Goal: Use online tool/utility: Utilize a website feature to perform a specific function

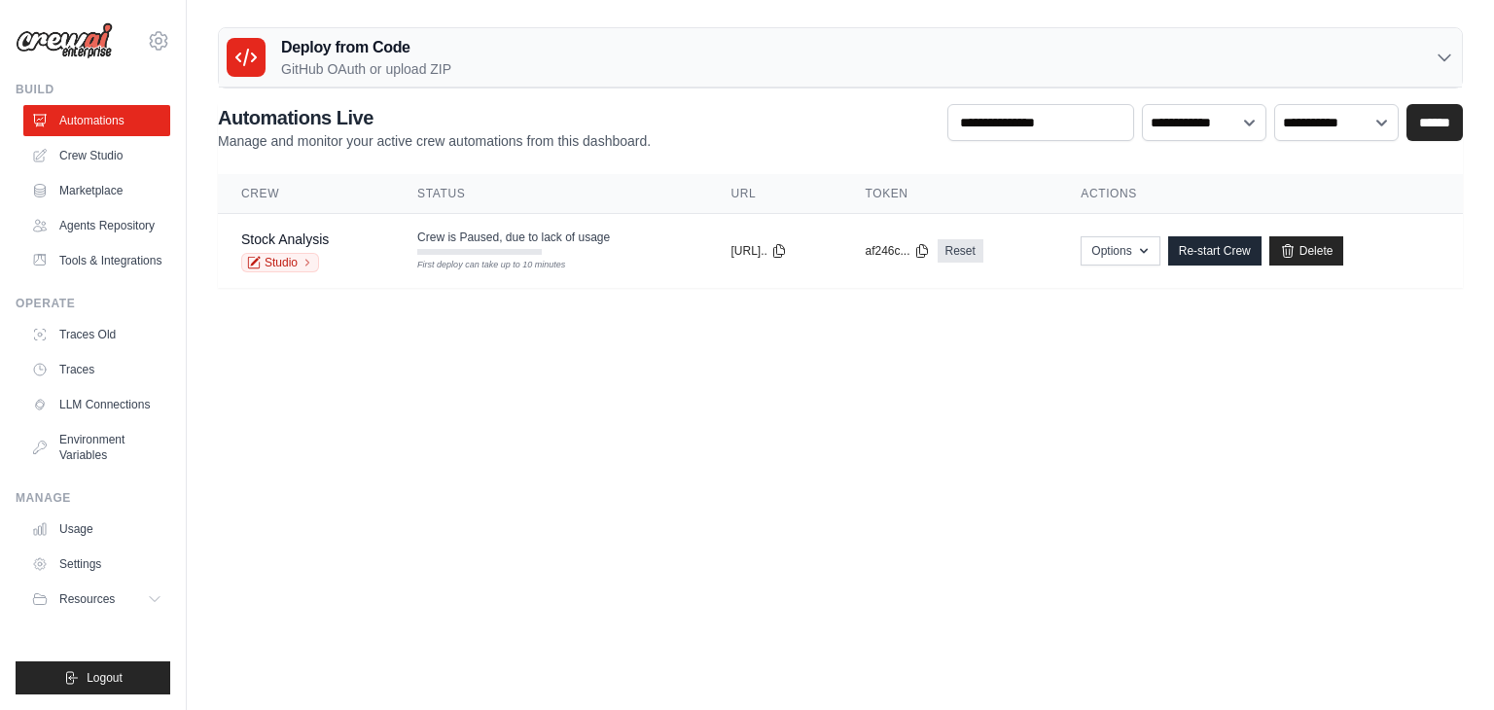
click at [432, 204] on th "Status" at bounding box center [550, 194] width 313 height 40
click at [86, 155] on link "Crew Studio" at bounding box center [98, 155] width 147 height 31
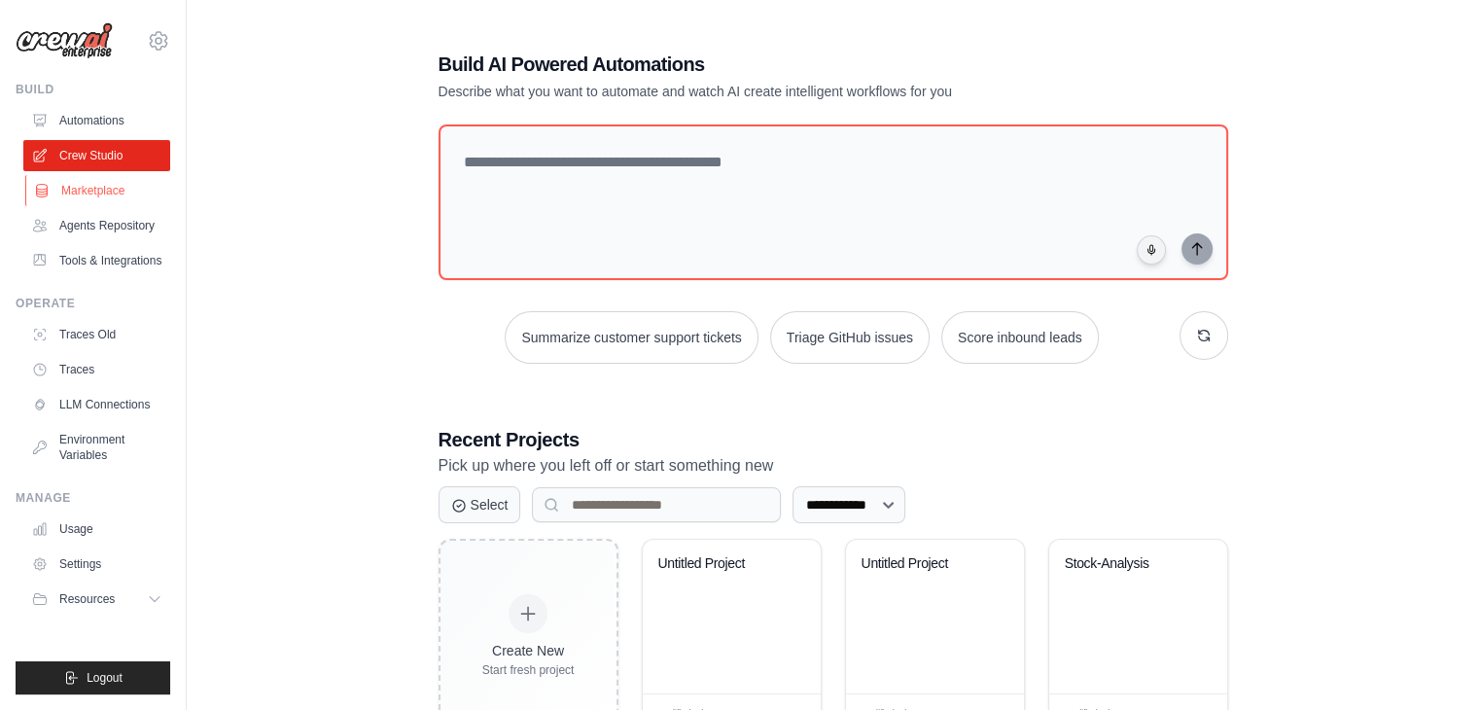
click at [98, 199] on link "Marketplace" at bounding box center [98, 190] width 147 height 31
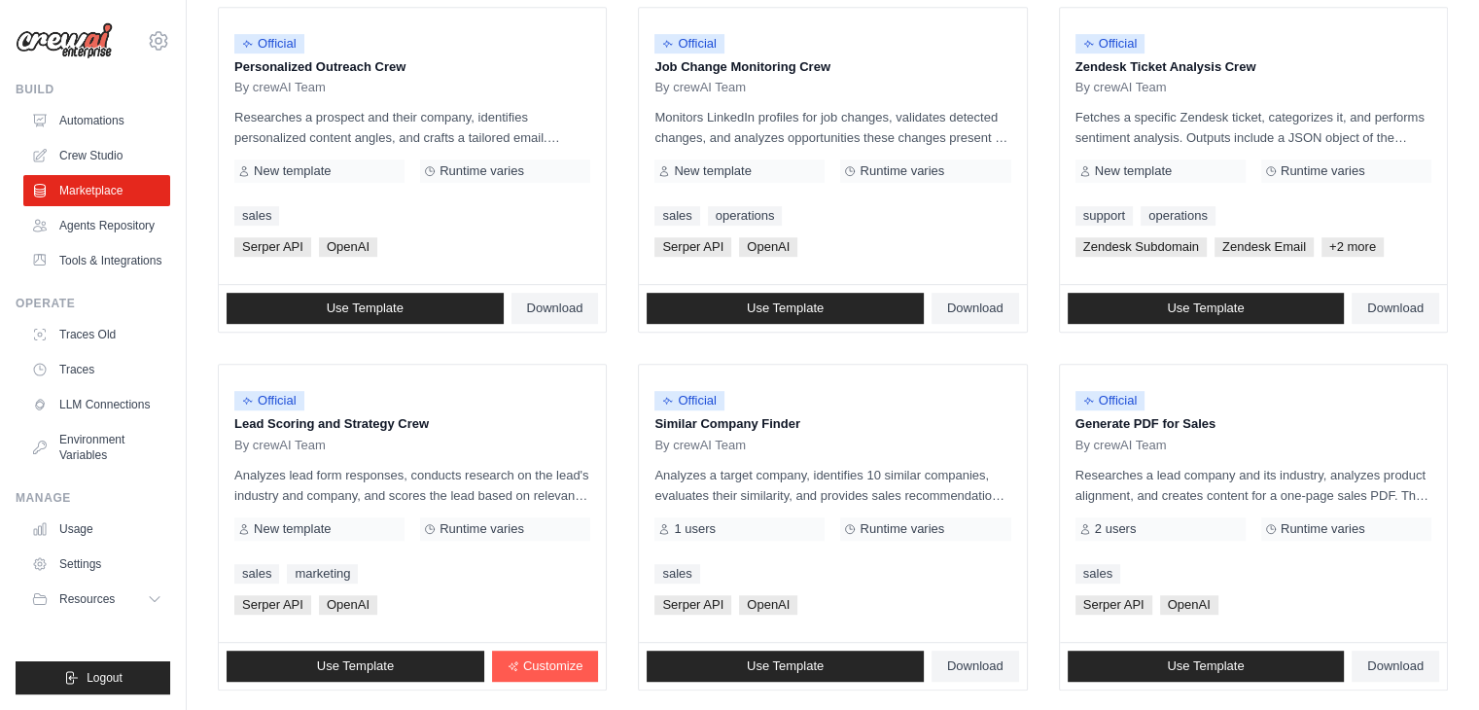
scroll to position [1089, 0]
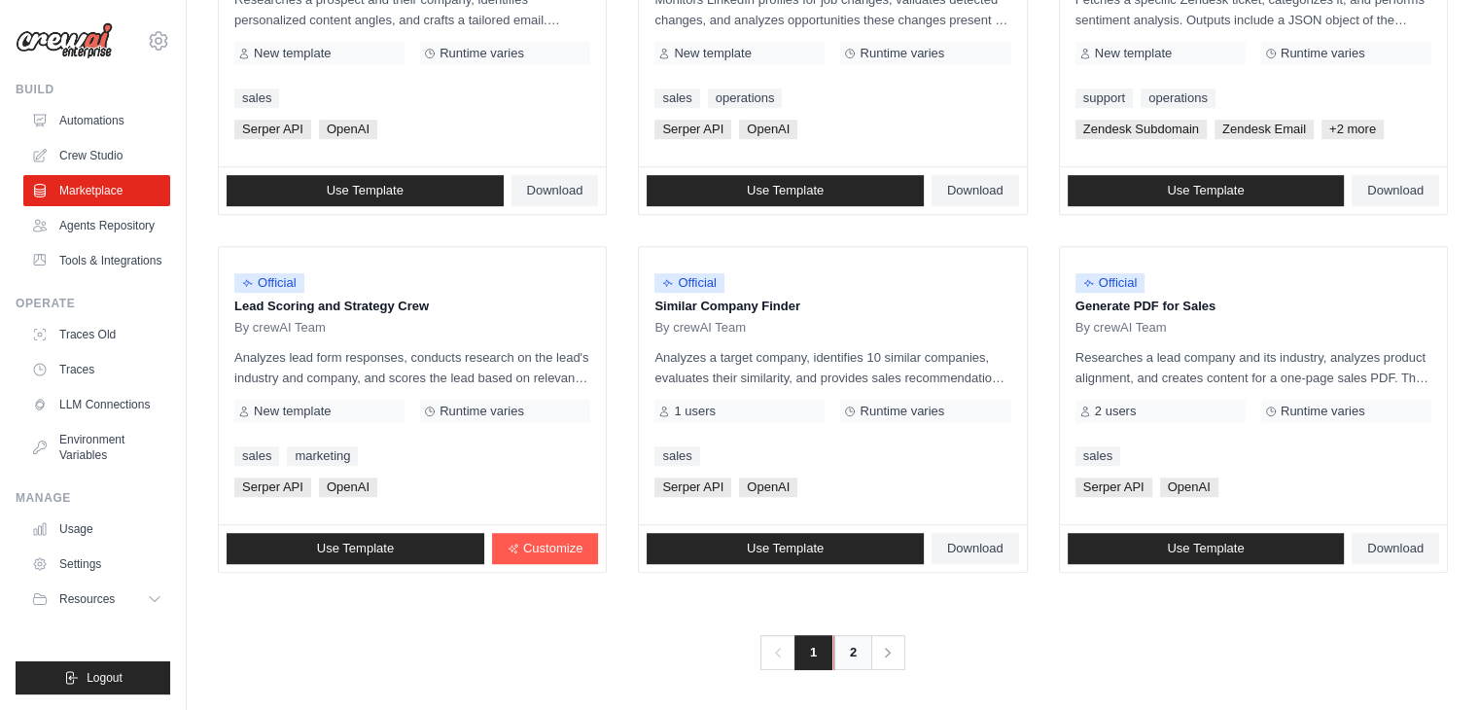
click at [852, 638] on link "2" at bounding box center [852, 652] width 39 height 35
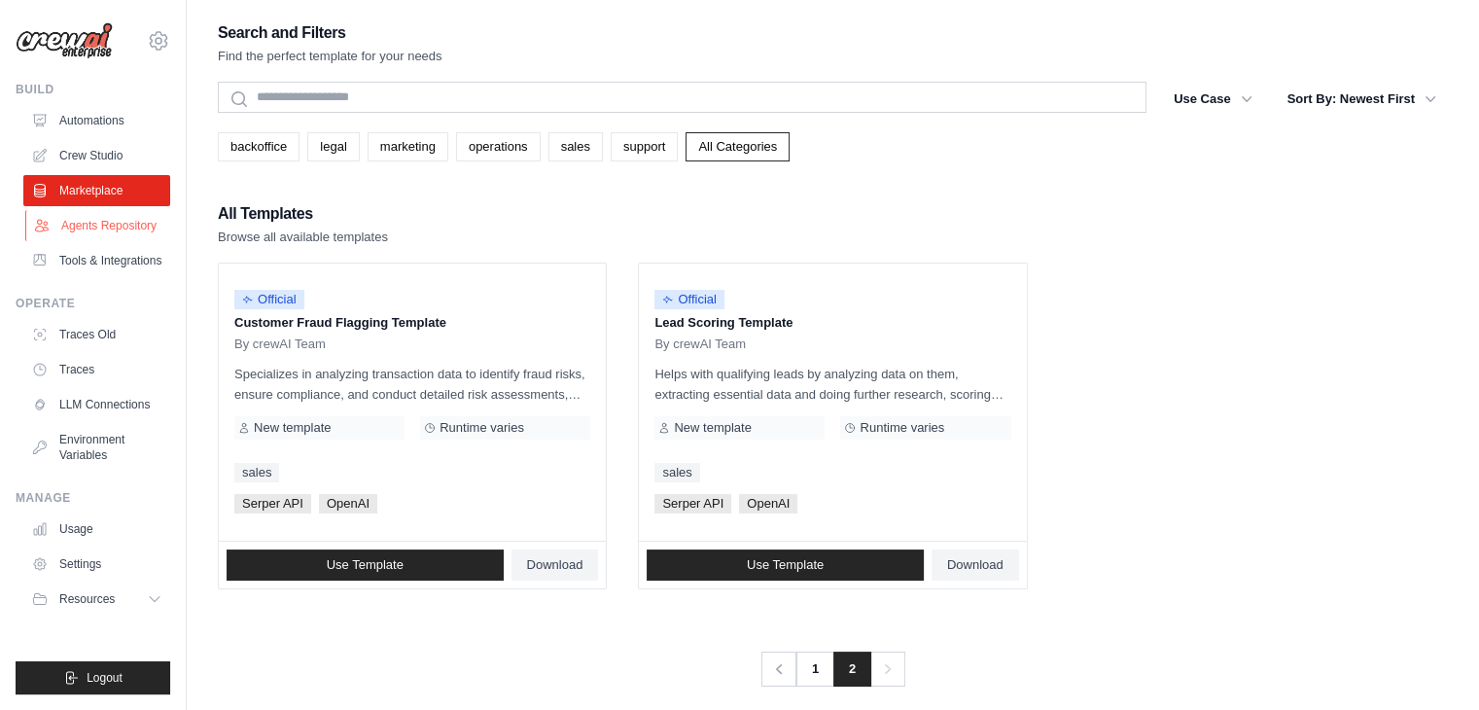
click at [140, 228] on link "Agents Repository" at bounding box center [98, 225] width 147 height 31
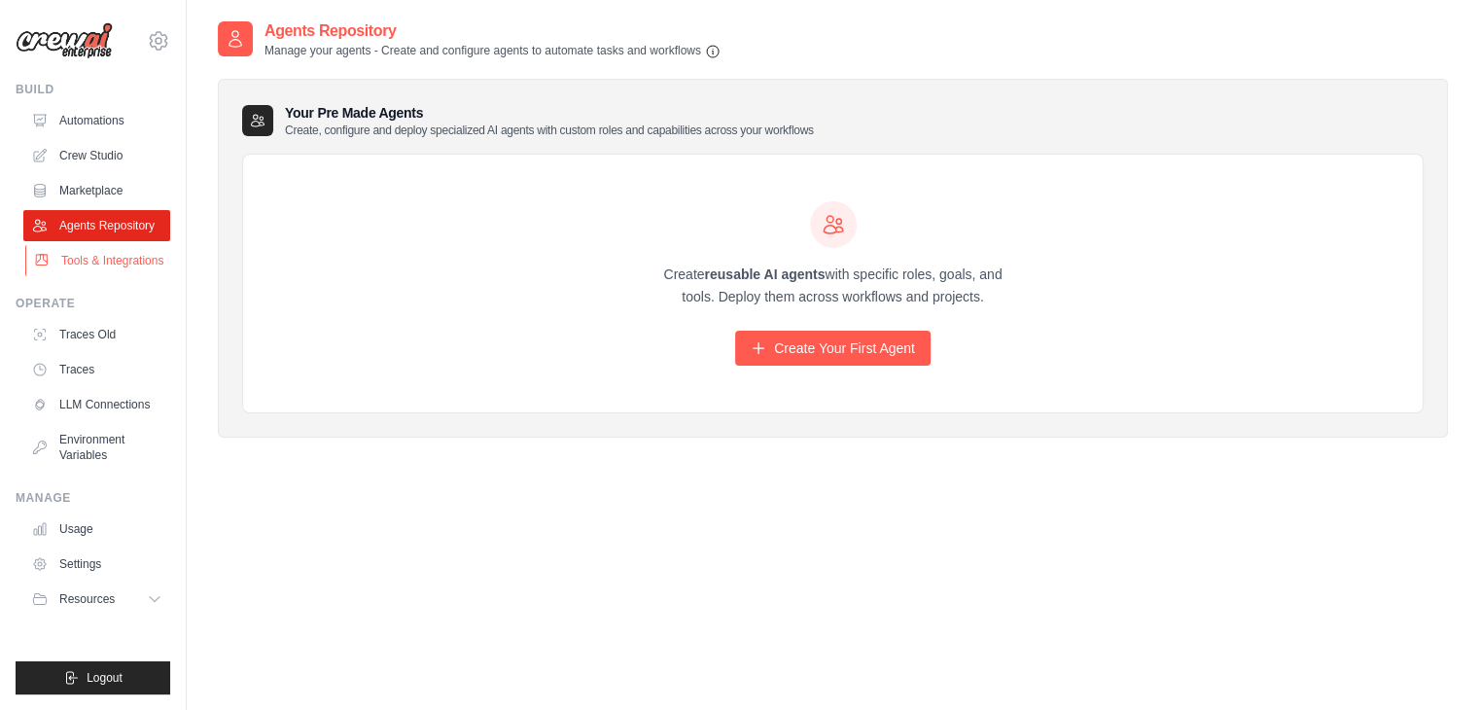
click at [124, 262] on link "Tools & Integrations" at bounding box center [98, 260] width 147 height 31
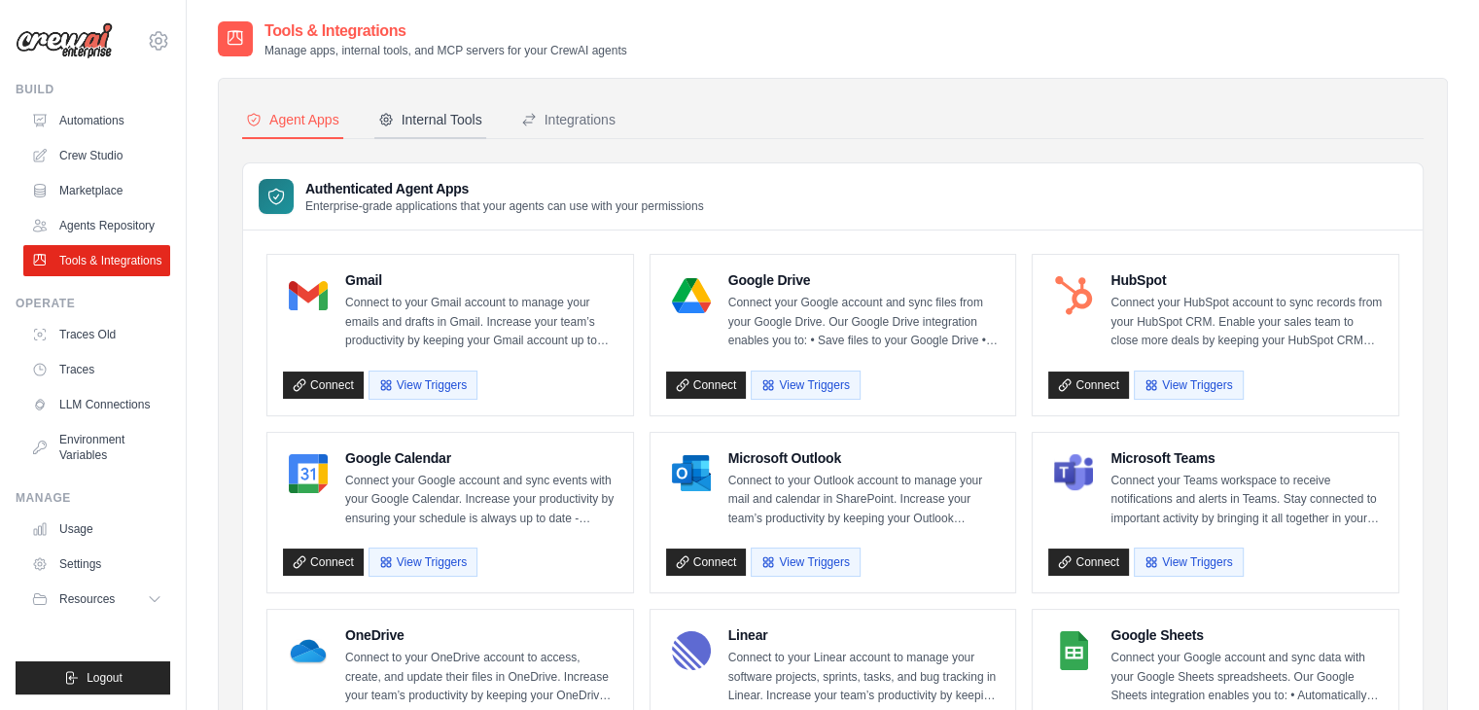
click at [436, 127] on div "Internal Tools" at bounding box center [430, 119] width 104 height 19
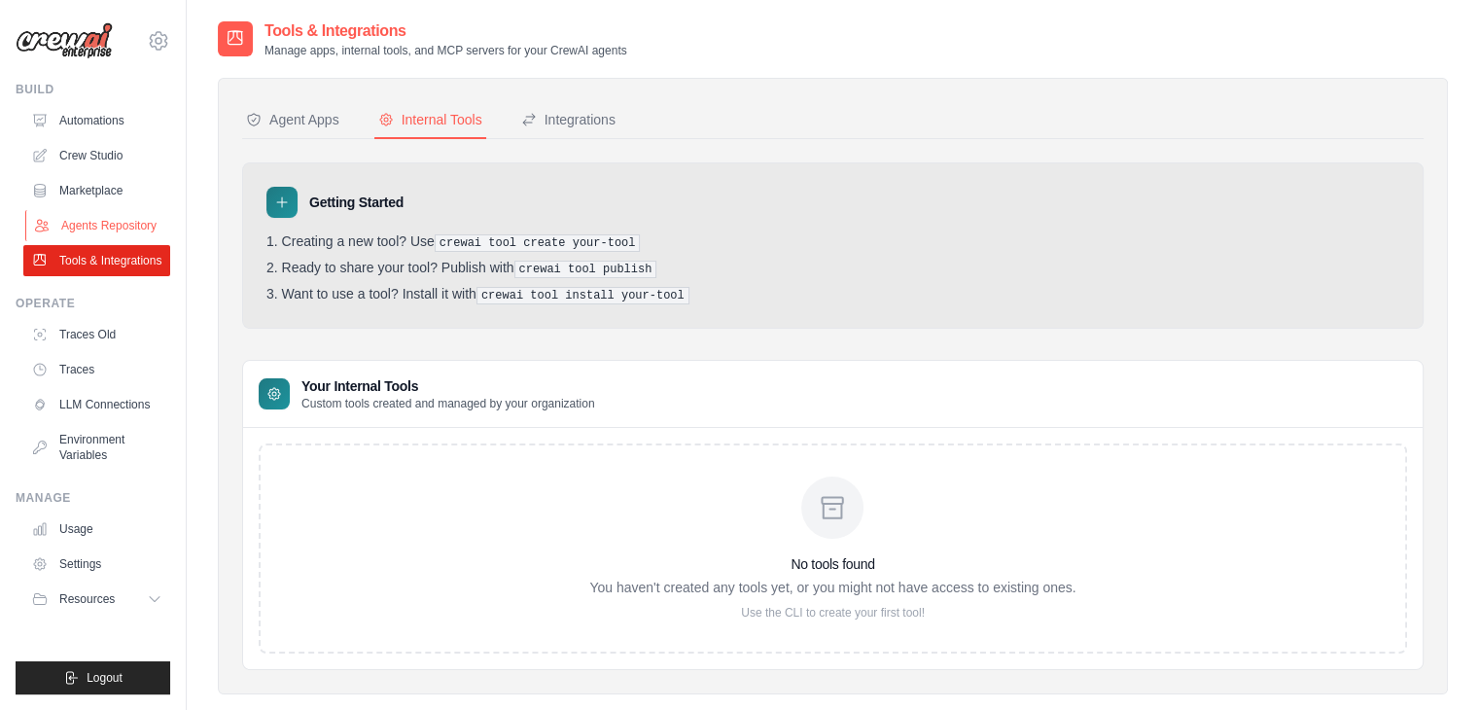
click at [103, 219] on link "Agents Repository" at bounding box center [98, 225] width 147 height 31
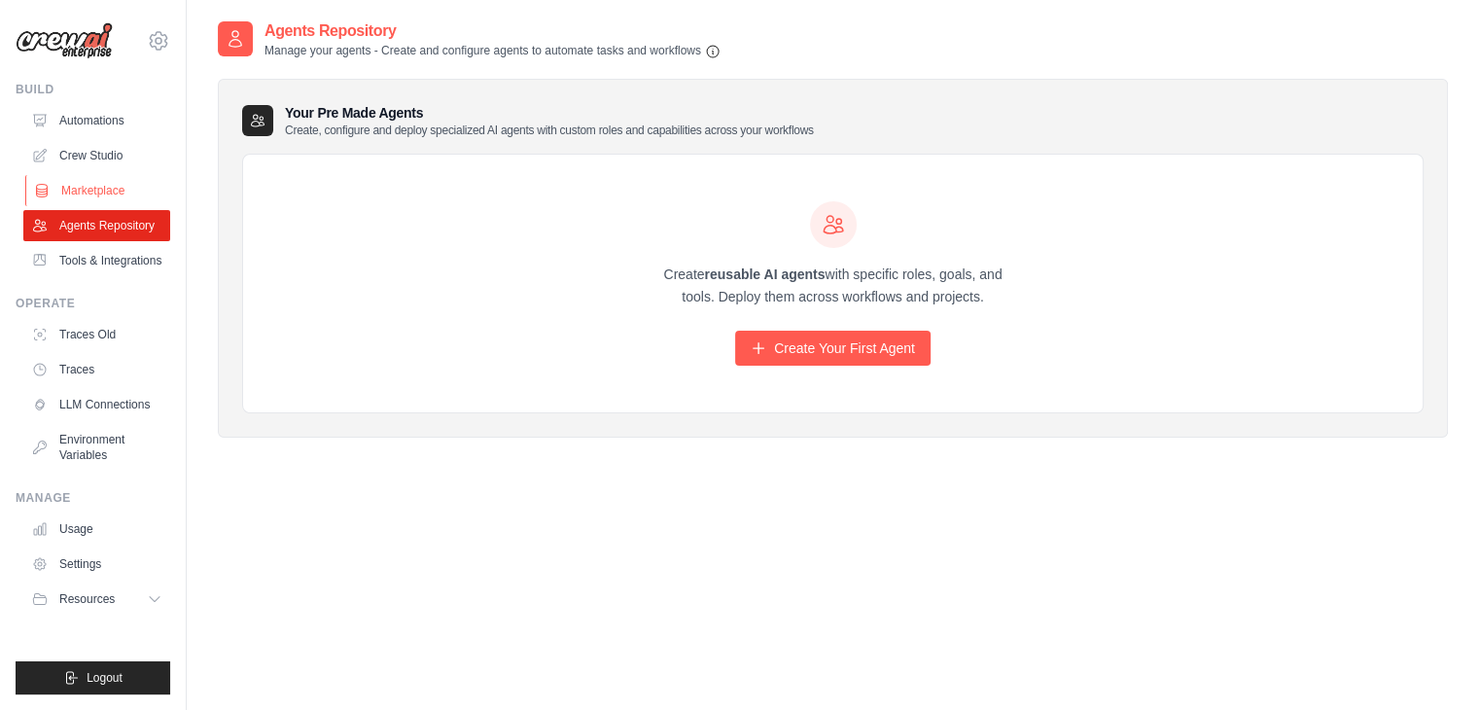
click at [104, 191] on link "Marketplace" at bounding box center [98, 190] width 147 height 31
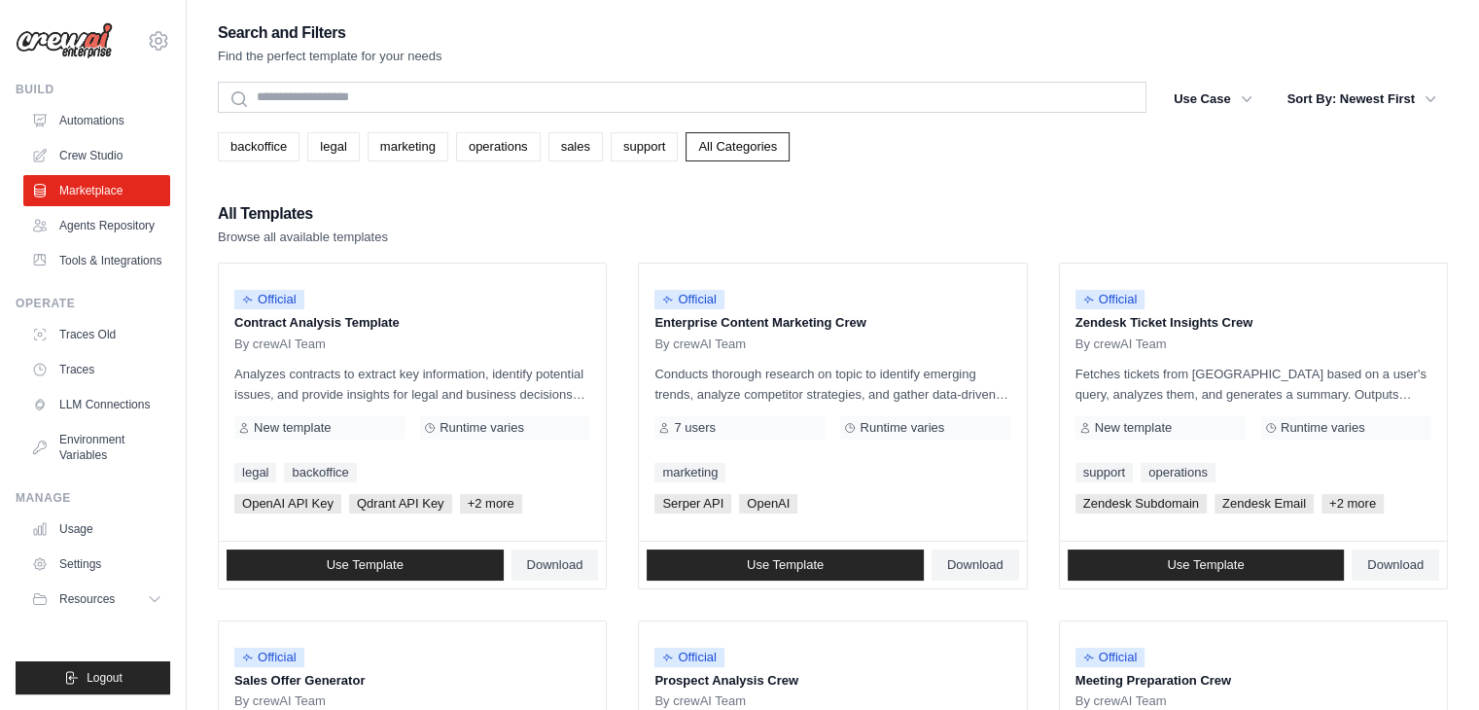
click at [100, 276] on ul "Build Automations Crew Studio Marketplace Agents Repository Resources Blog" at bounding box center [93, 388] width 155 height 613
click at [106, 259] on link "Tools & Integrations" at bounding box center [98, 260] width 147 height 31
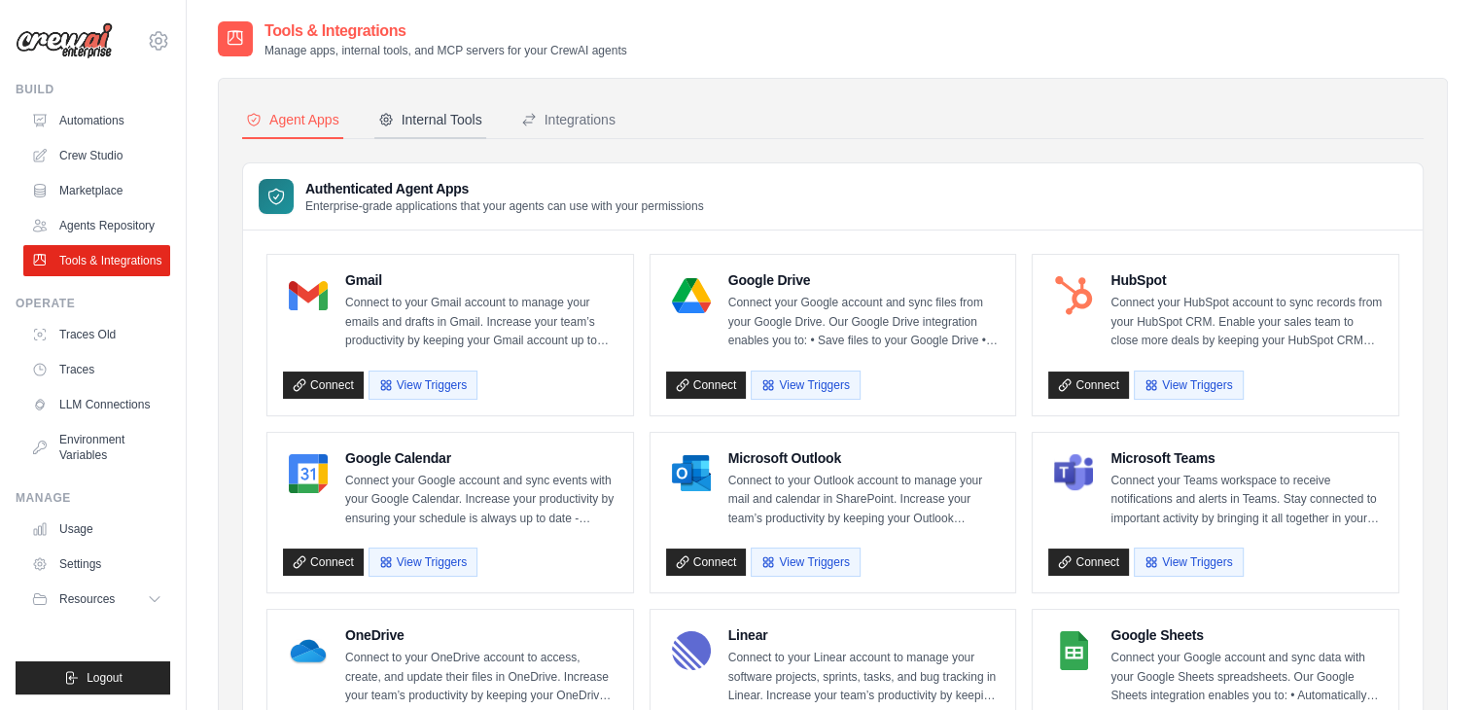
click at [451, 125] on div "Internal Tools" at bounding box center [430, 119] width 104 height 19
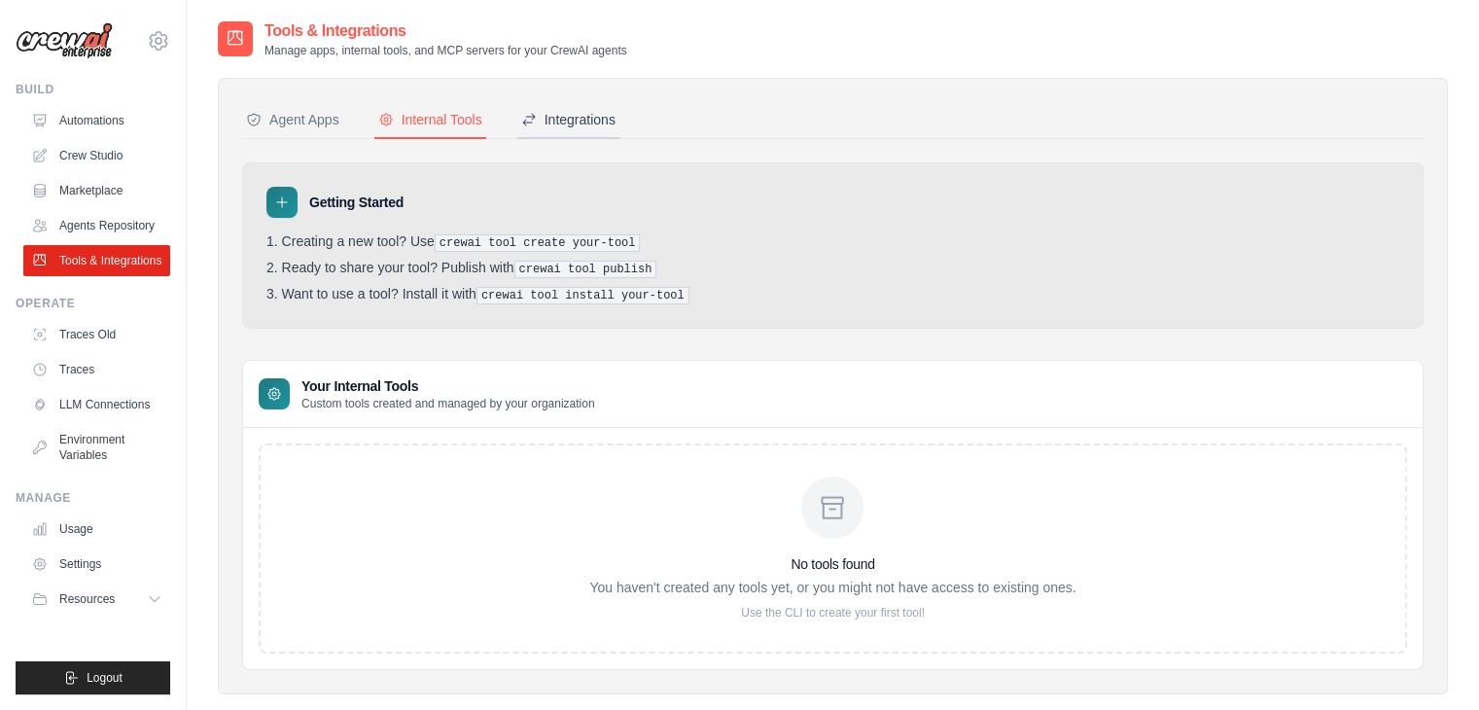
click at [580, 123] on div "Integrations" at bounding box center [568, 119] width 94 height 19
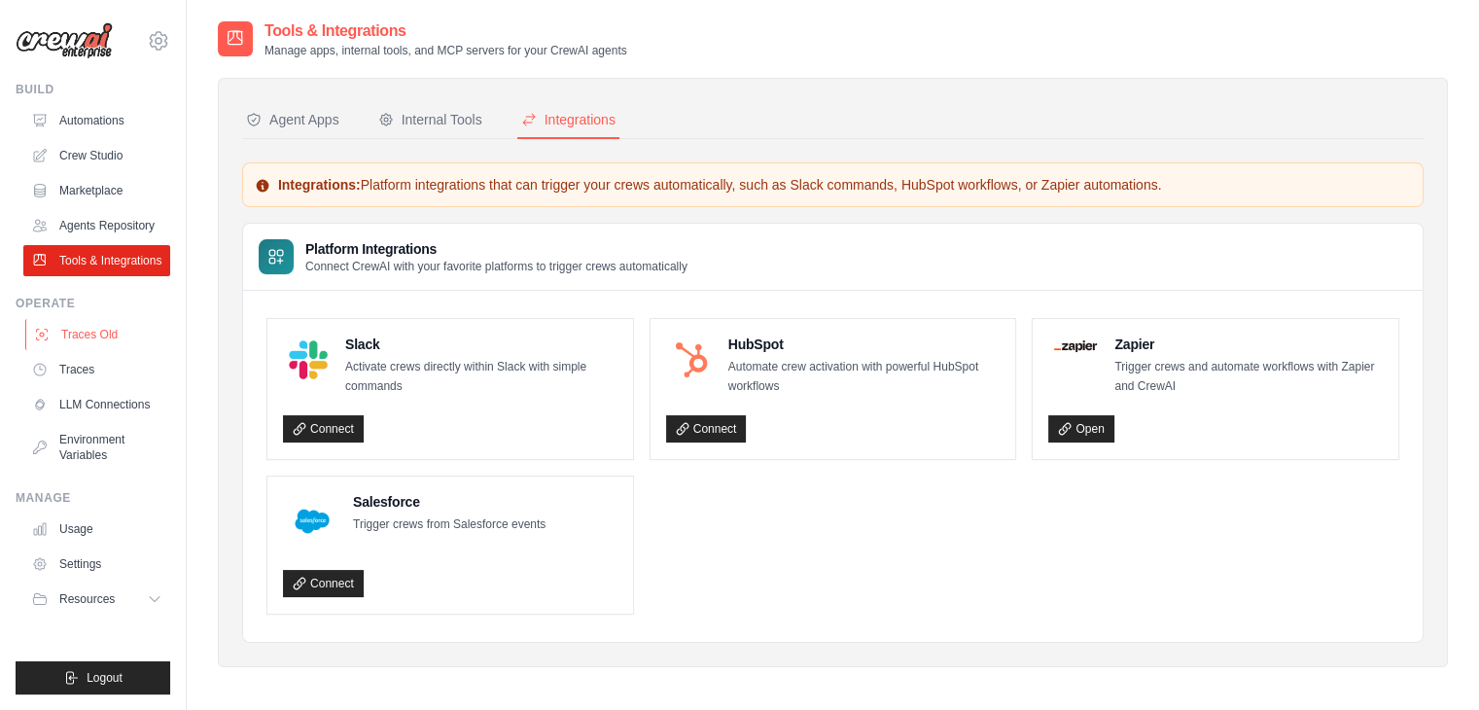
click at [66, 325] on link "Traces Old" at bounding box center [98, 334] width 147 height 31
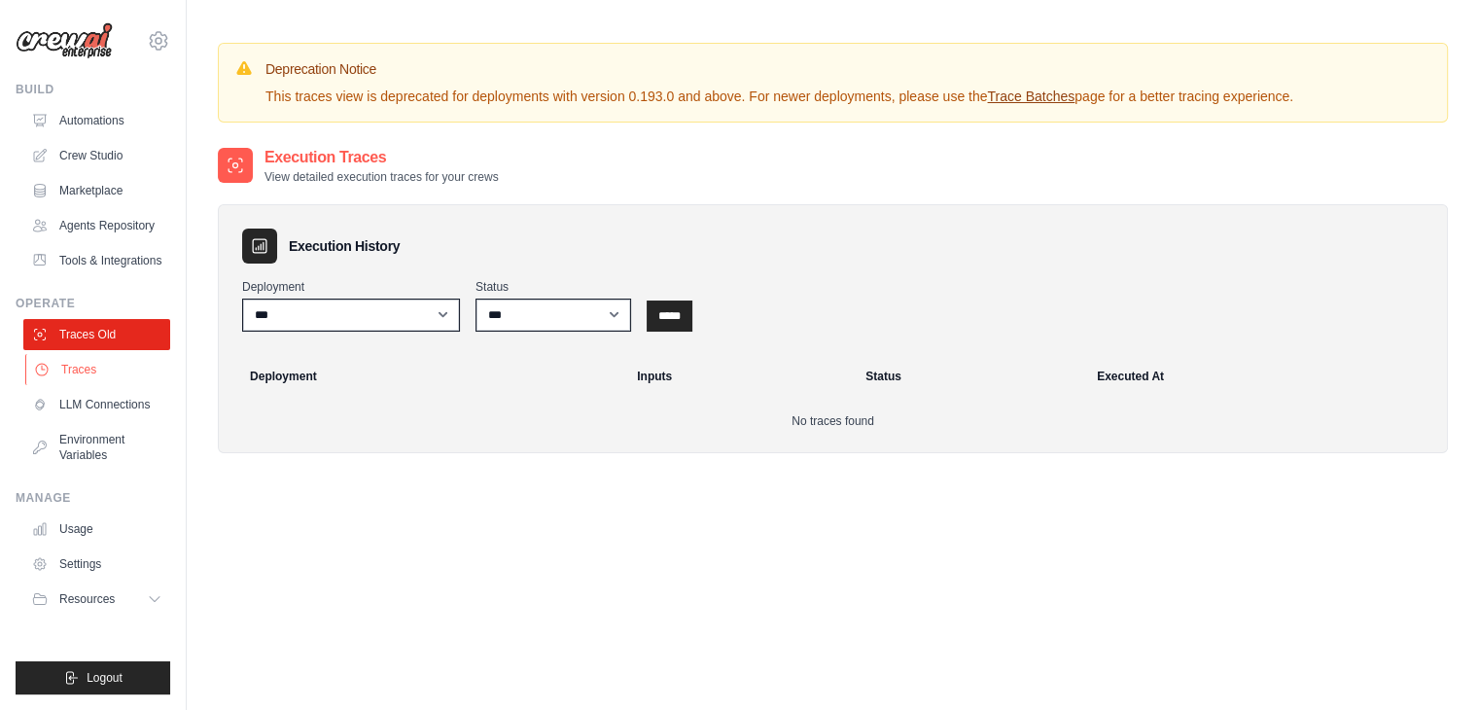
click at [83, 370] on link "Traces" at bounding box center [98, 369] width 147 height 31
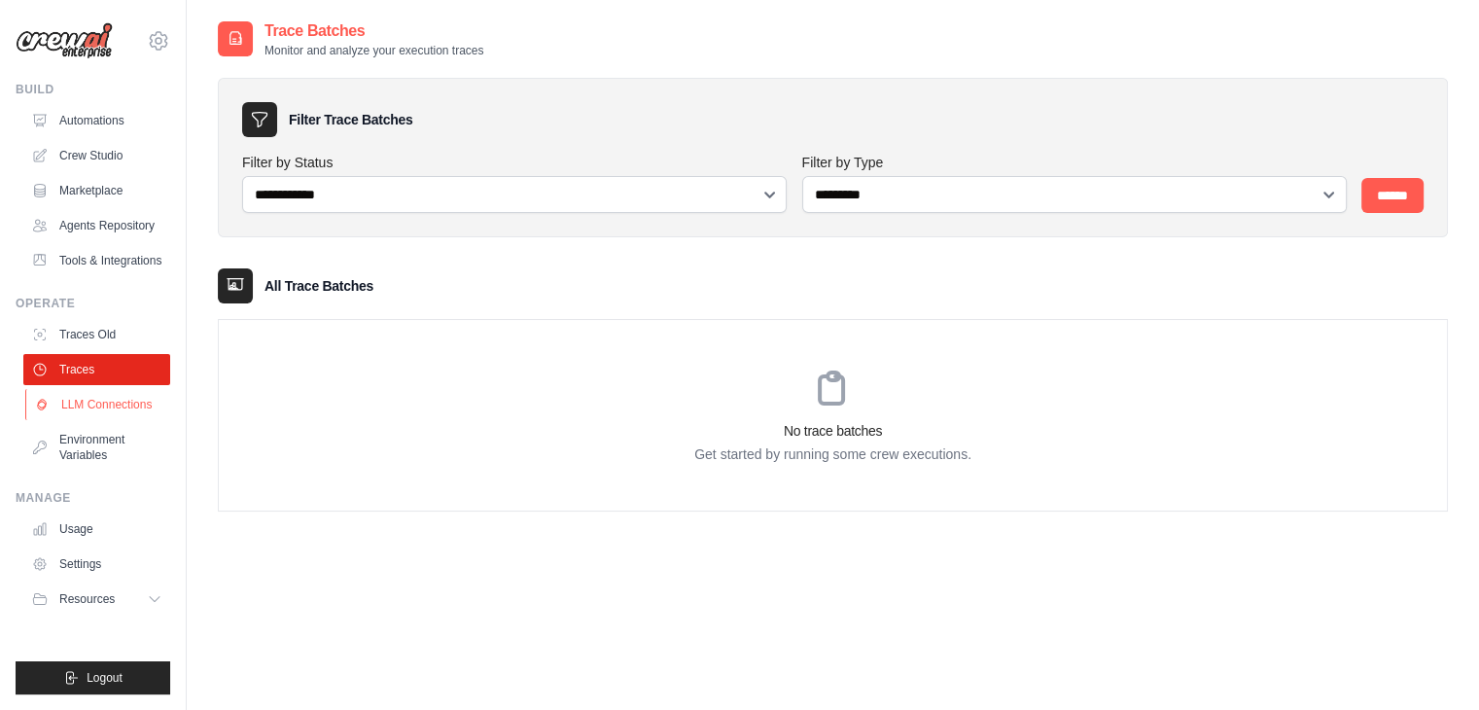
click at [93, 405] on link "LLM Connections" at bounding box center [98, 404] width 147 height 31
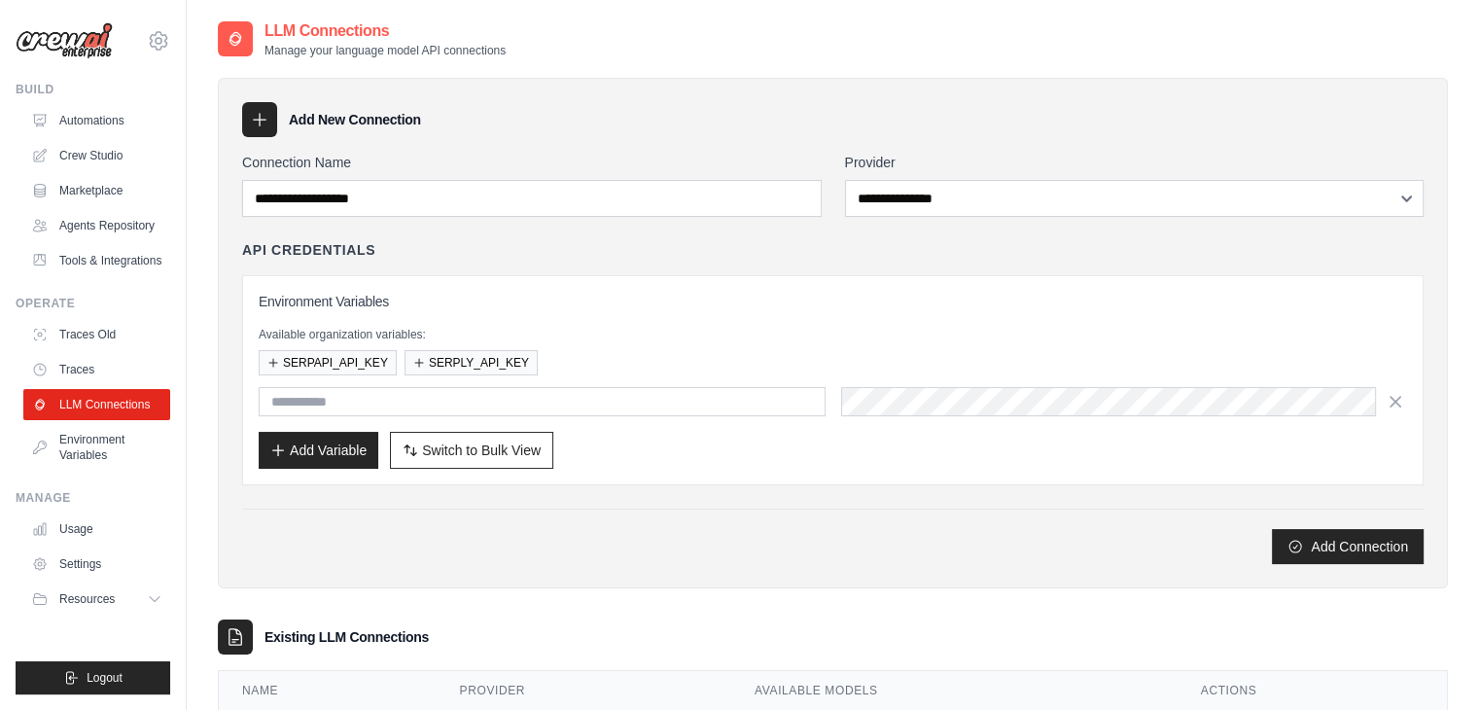
scroll to position [100, 0]
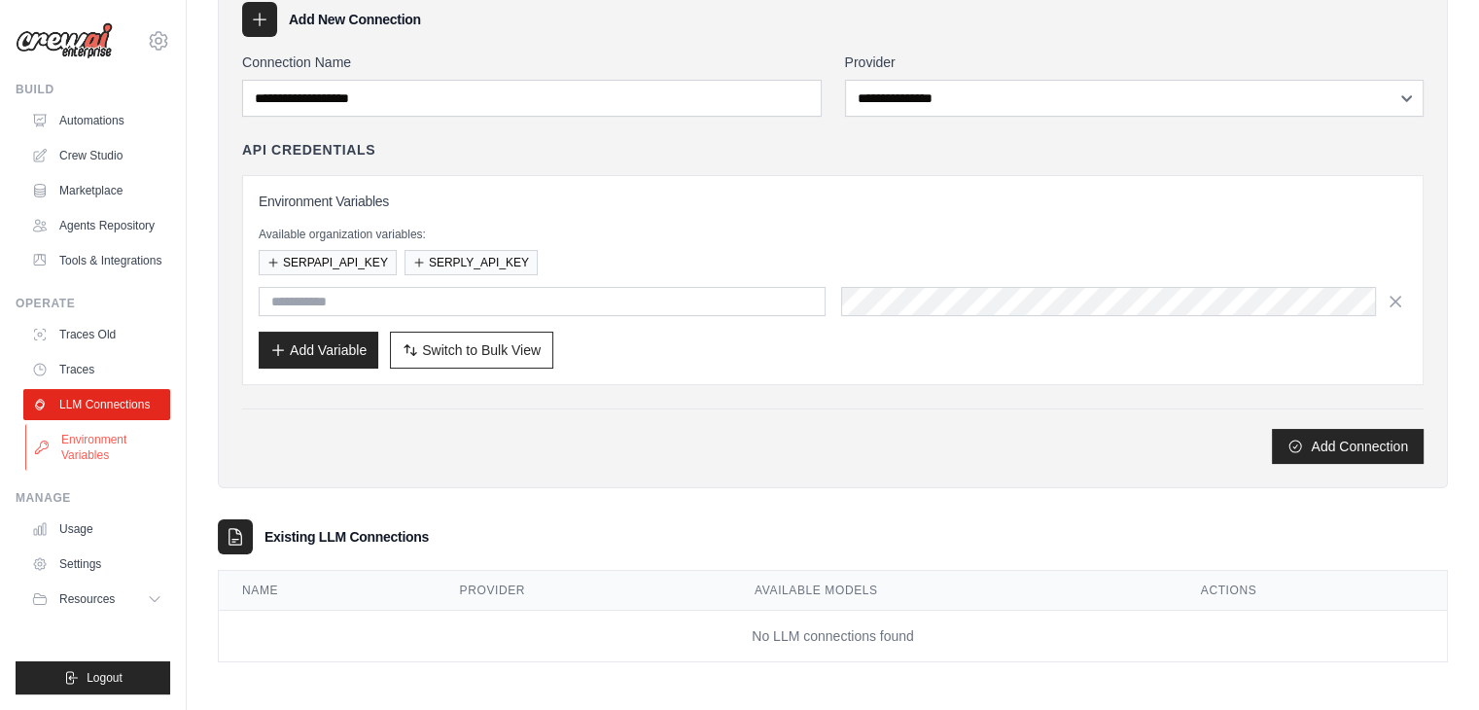
click at [58, 456] on link "Environment Variables" at bounding box center [98, 447] width 147 height 47
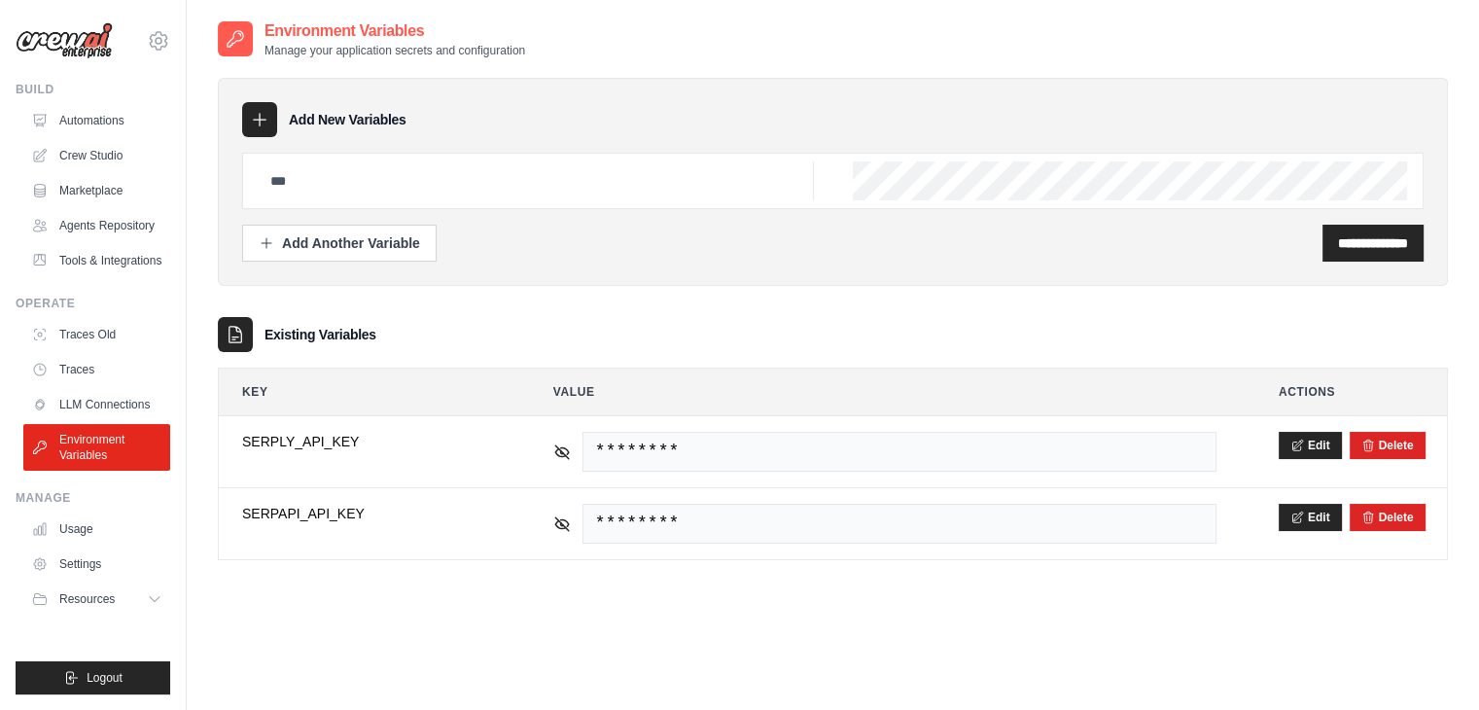
scroll to position [39, 0]
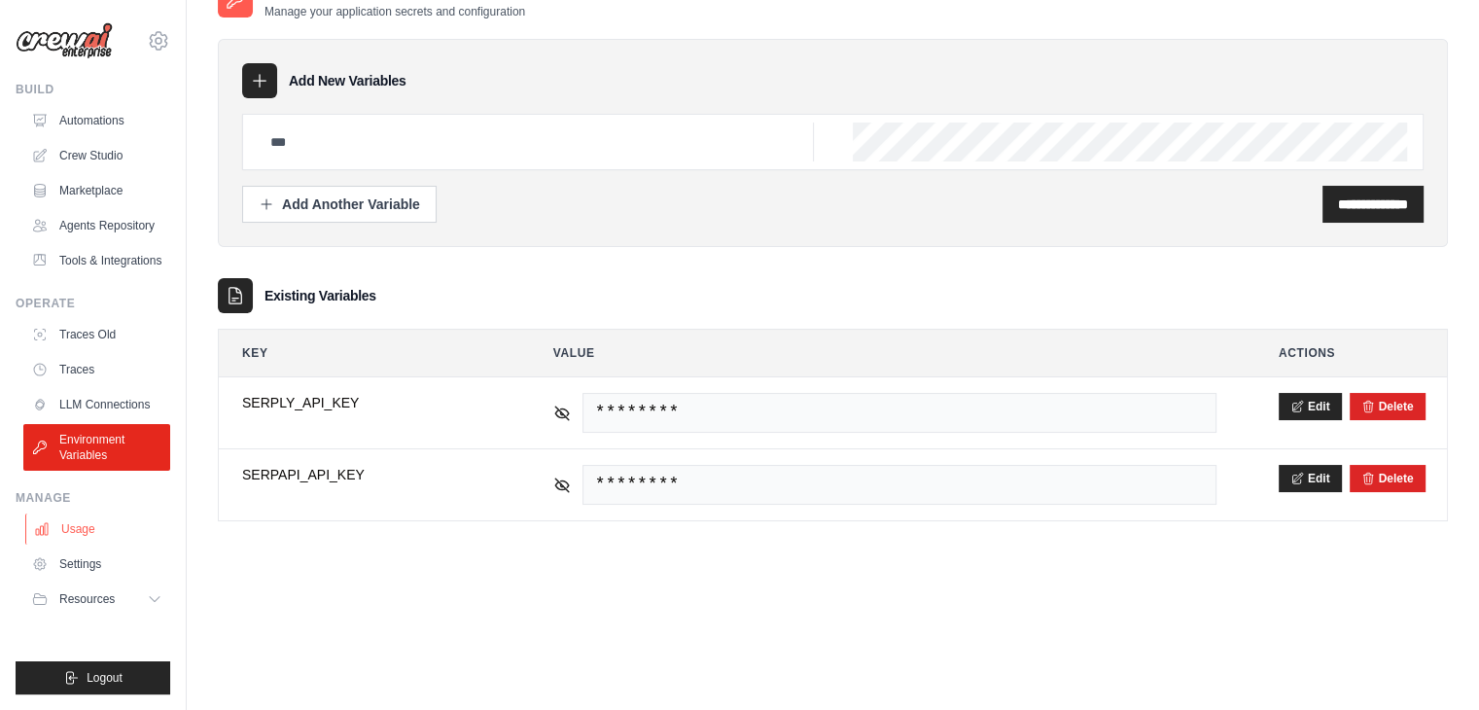
click at [79, 522] on link "Usage" at bounding box center [98, 528] width 147 height 31
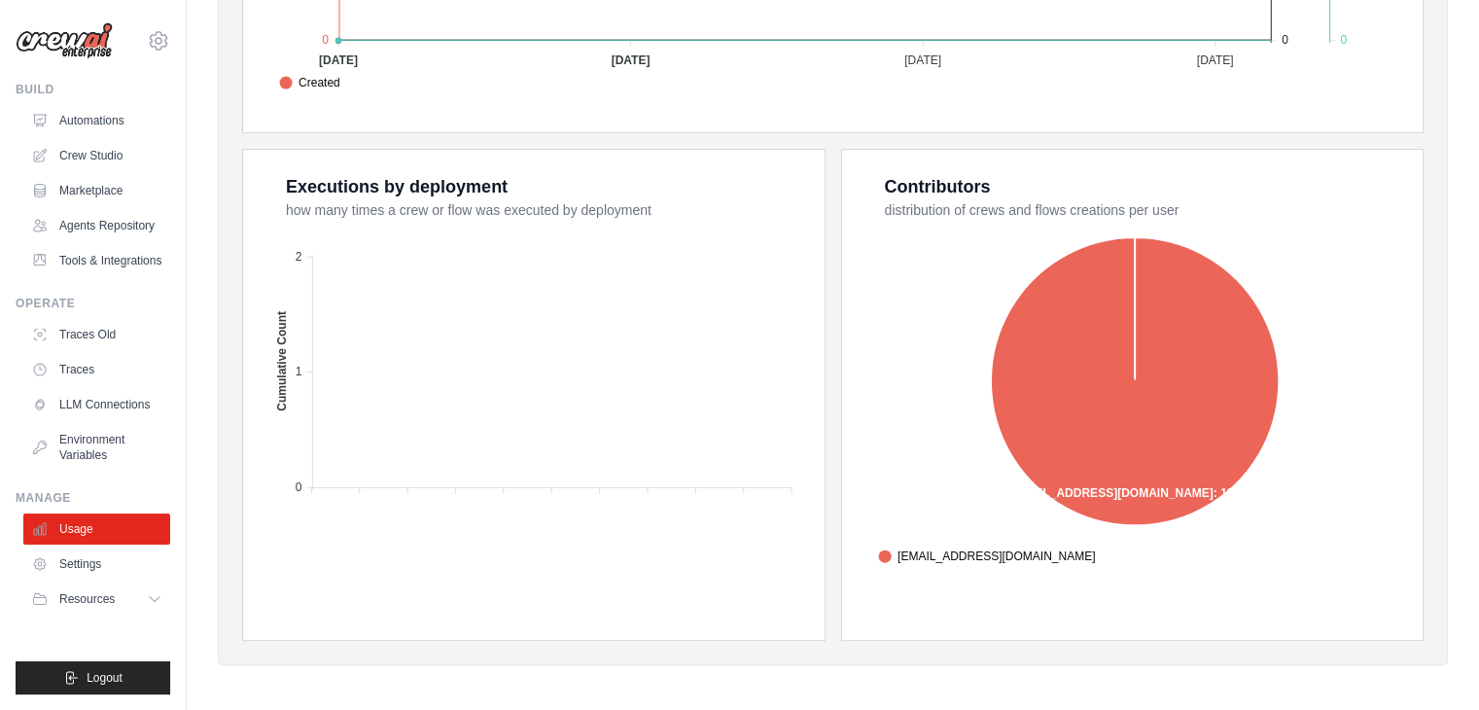
scroll to position [697, 0]
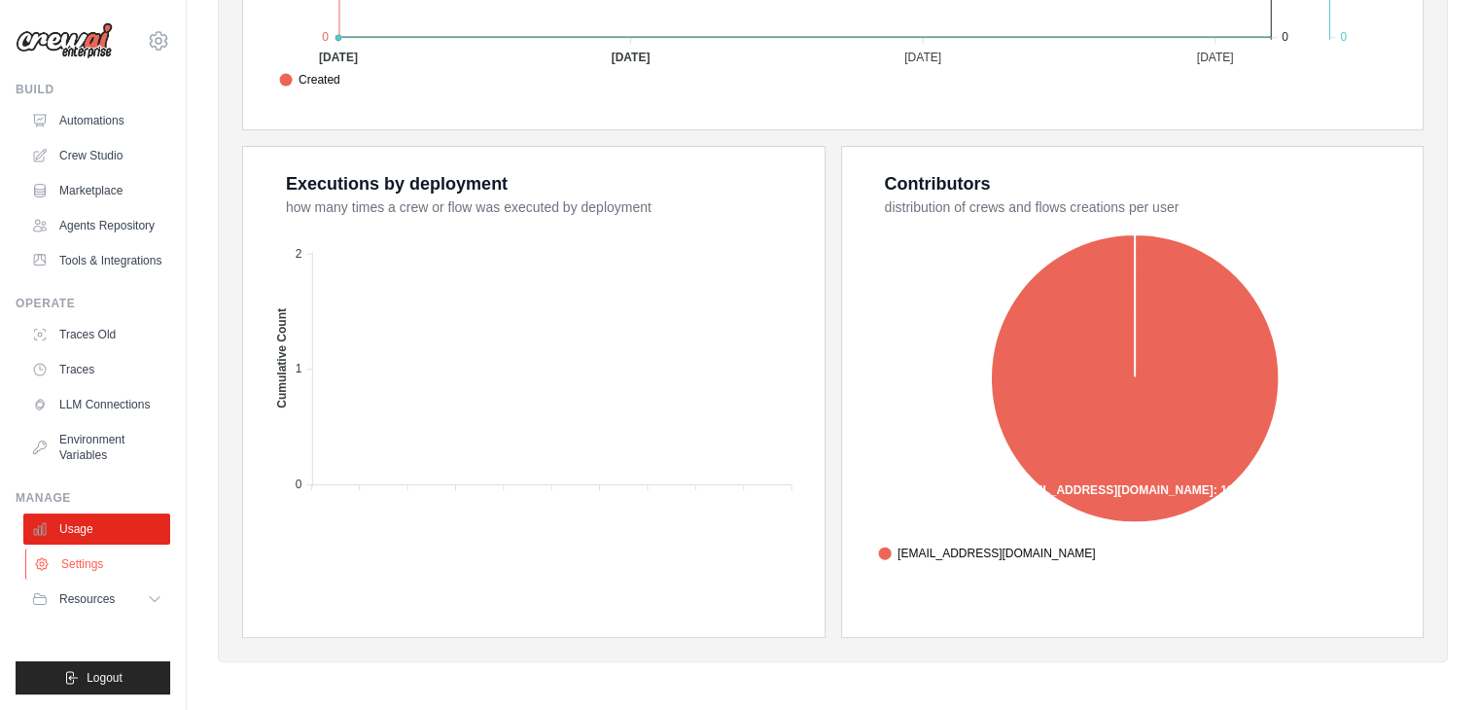
click at [114, 566] on link "Settings" at bounding box center [98, 563] width 147 height 31
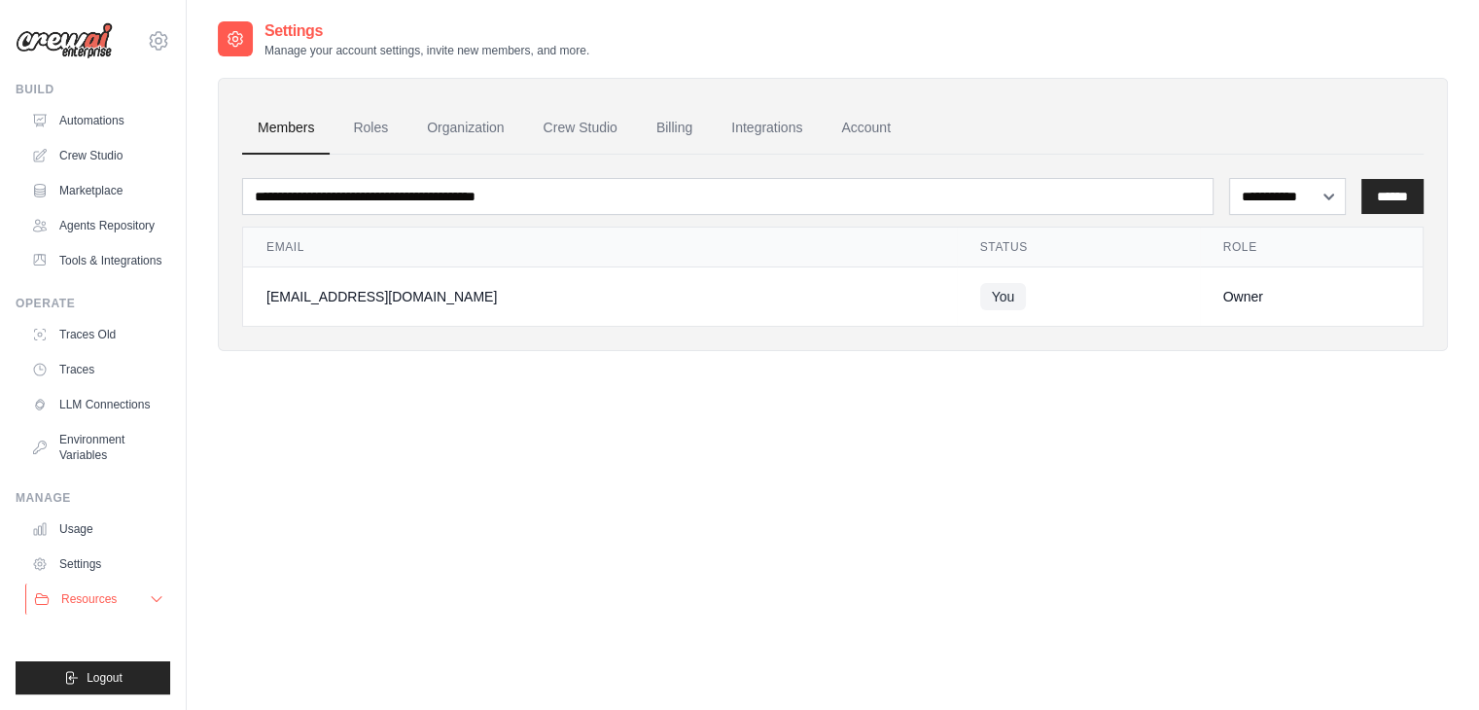
click at [109, 593] on span "Resources" at bounding box center [88, 599] width 55 height 16
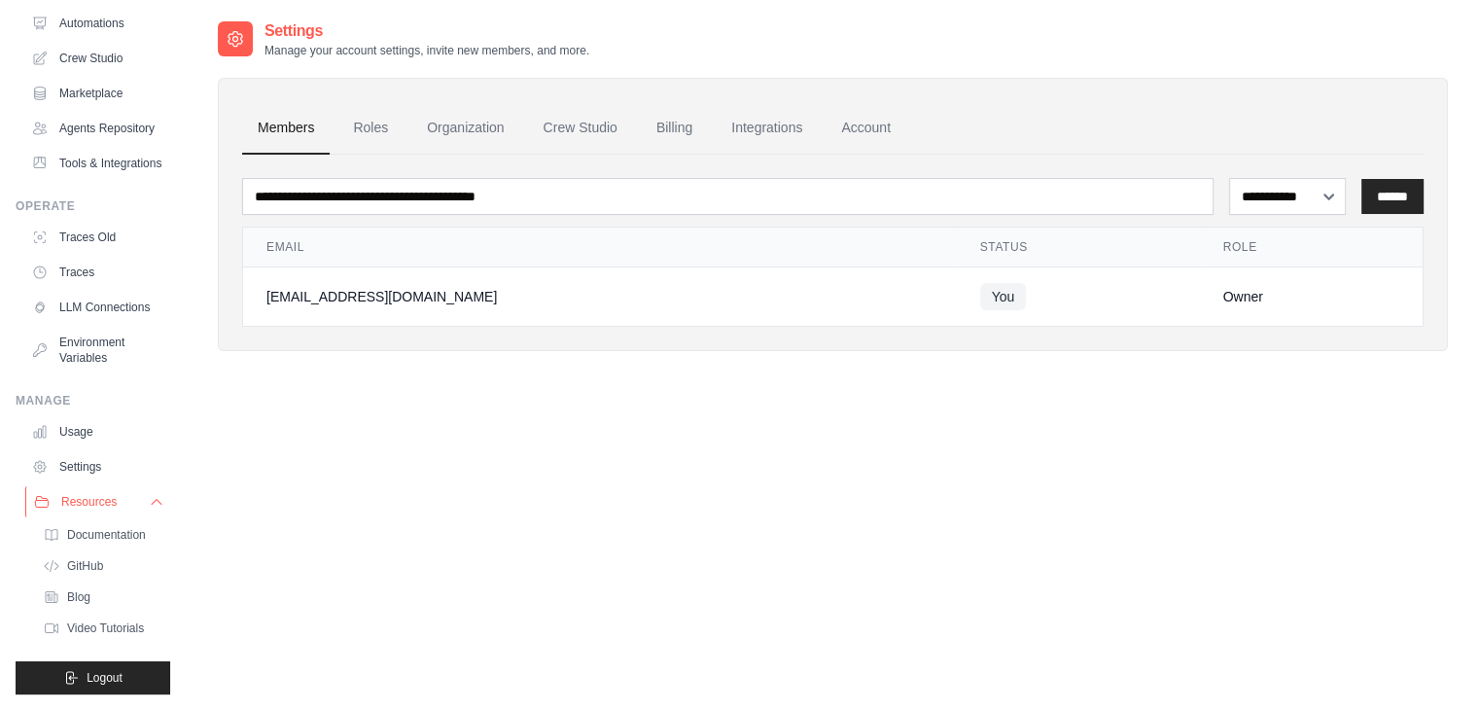
scroll to position [143, 0]
click at [86, 565] on span "GitHub" at bounding box center [87, 566] width 36 height 16
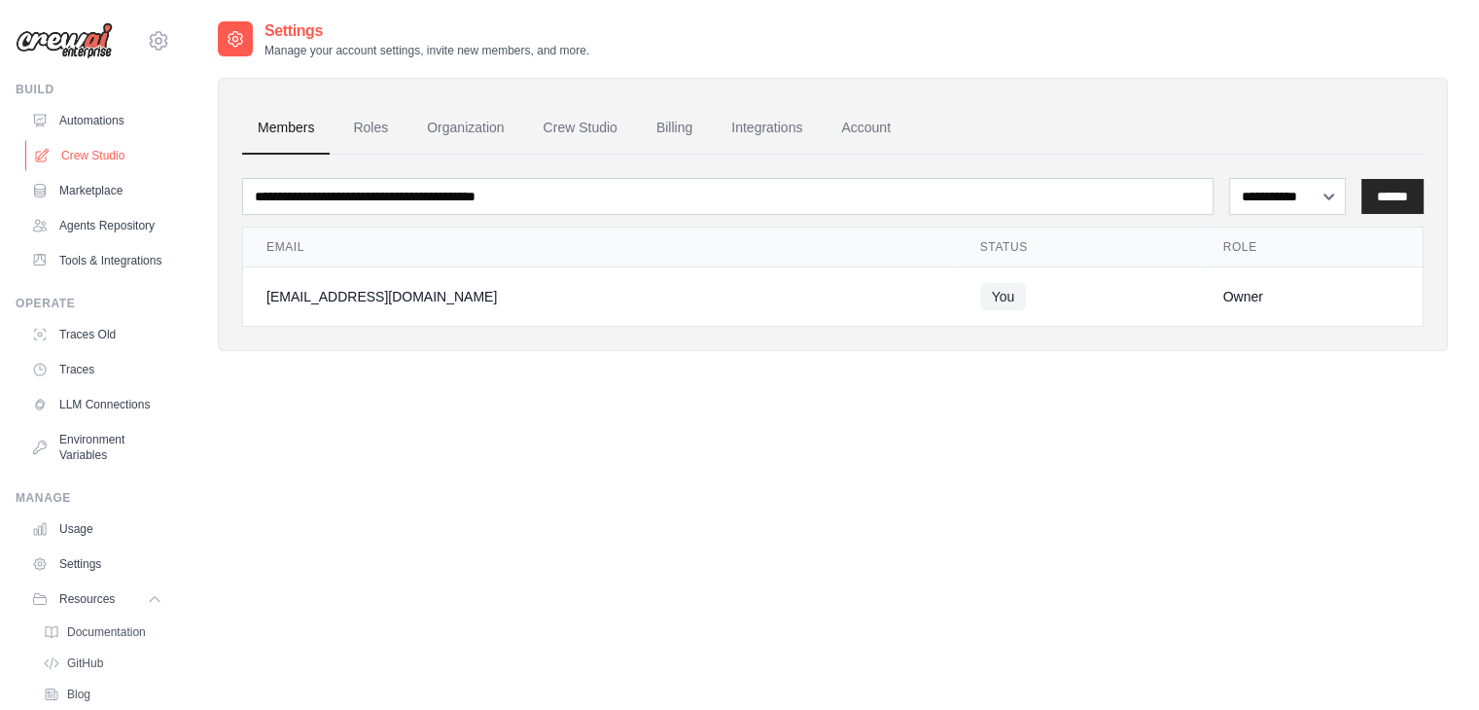
click at [98, 156] on link "Crew Studio" at bounding box center [98, 155] width 147 height 31
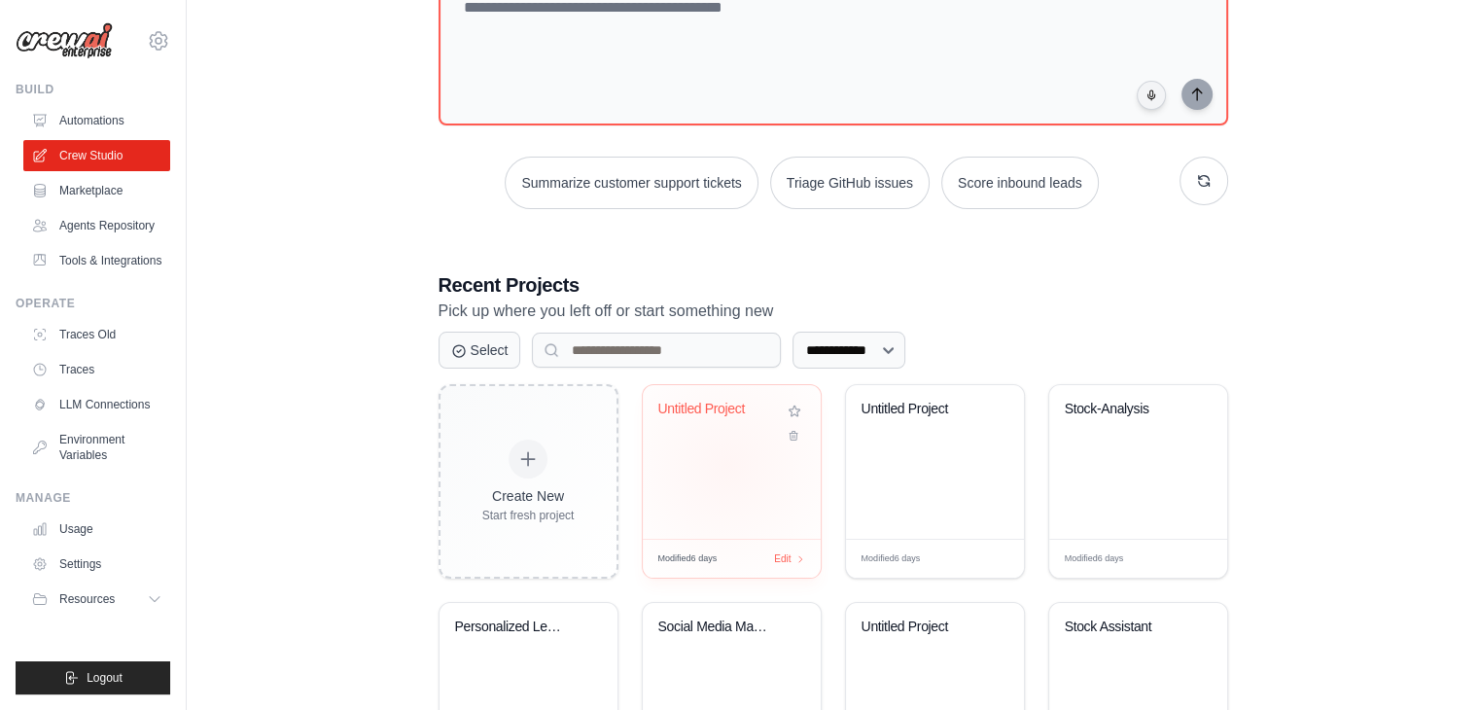
scroll to position [158, 0]
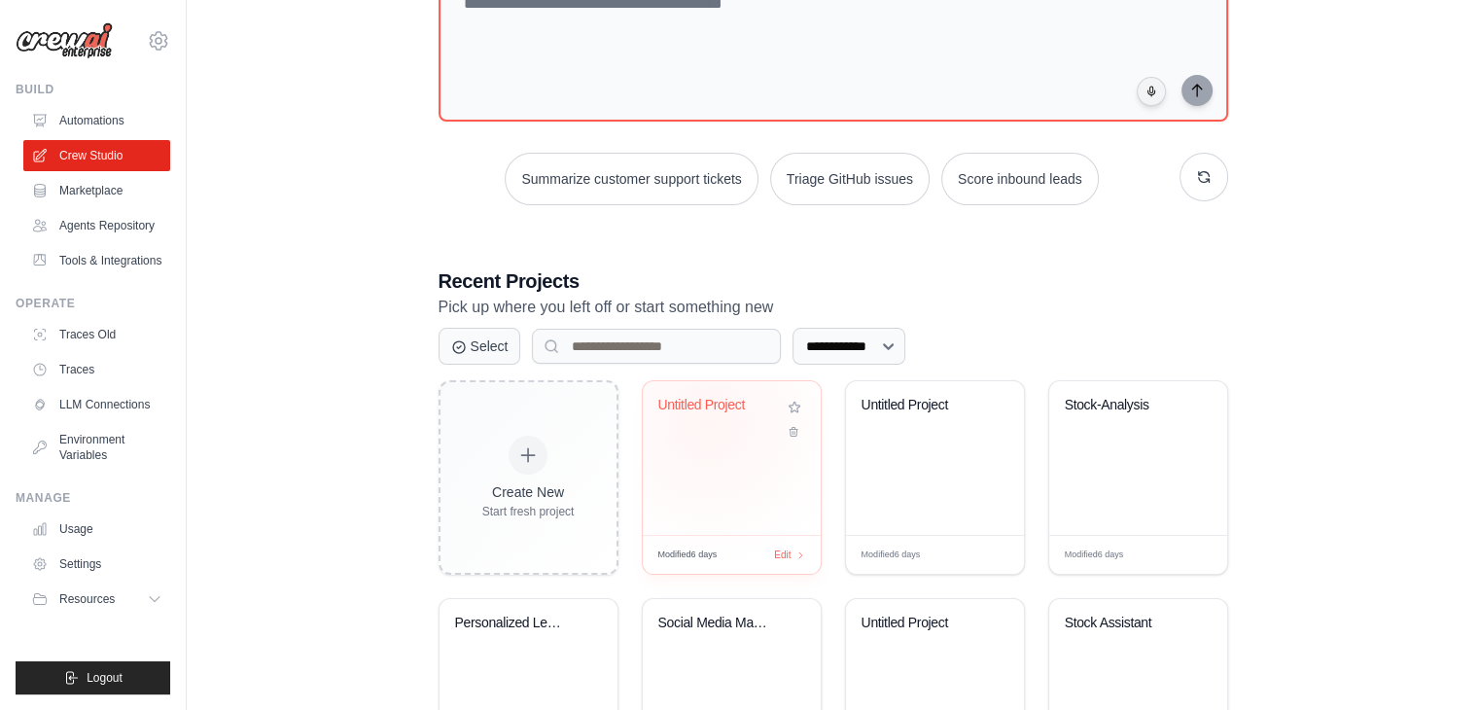
click at [708, 421] on div "Untitled Project" at bounding box center [731, 419] width 147 height 45
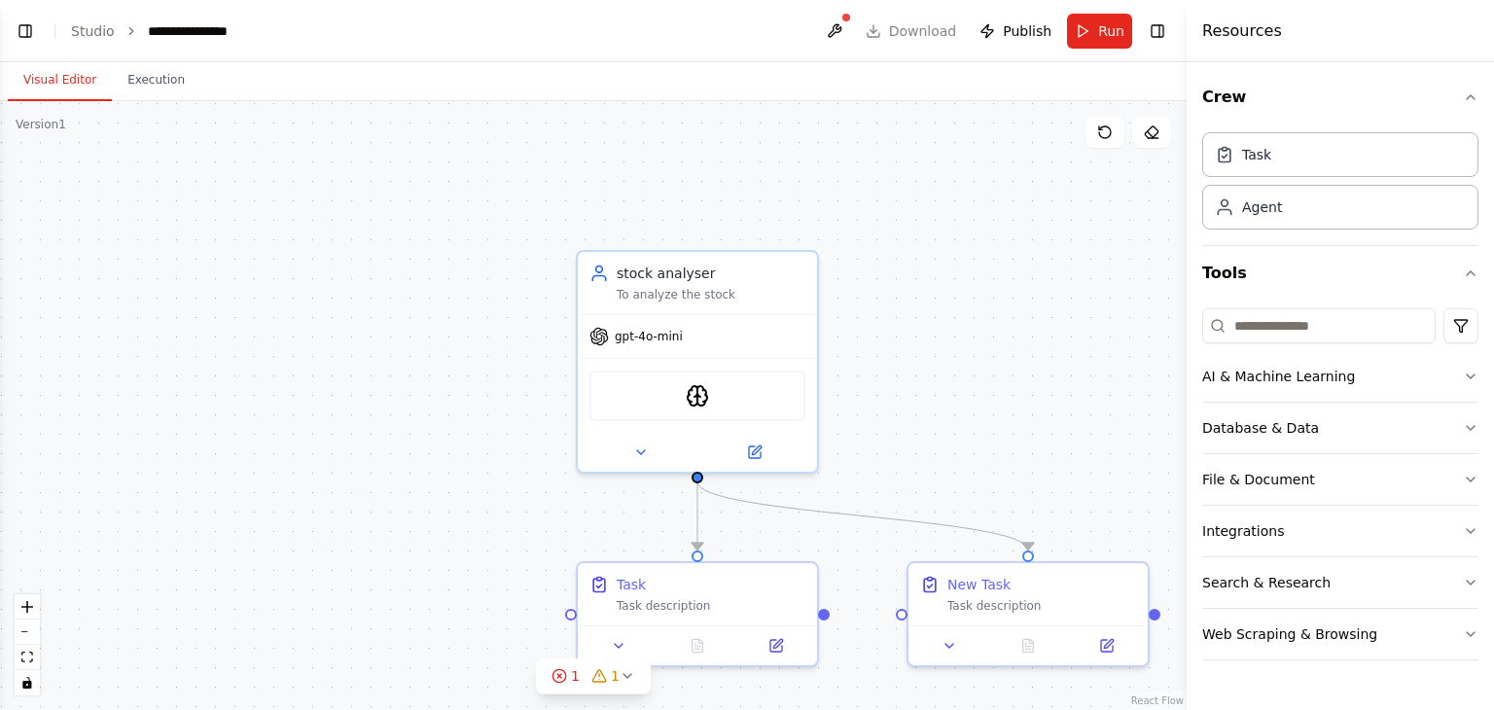
drag, startPoint x: 812, startPoint y: 277, endPoint x: 1175, endPoint y: 465, distance: 408.4
click at [1175, 465] on div ".deletable-edge-delete-btn { width: 20px; height: 20px; border: 0px solid #ffff…" at bounding box center [593, 405] width 1186 height 609
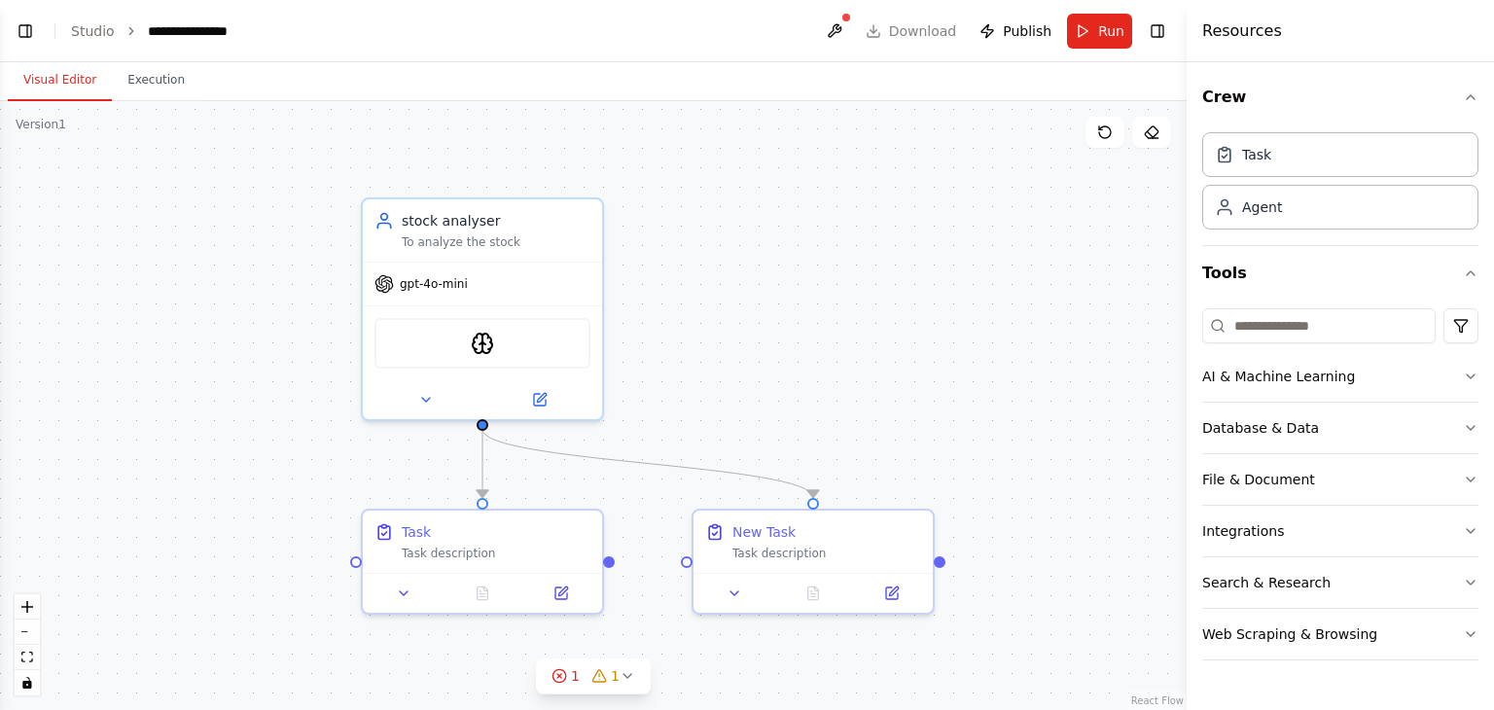
drag, startPoint x: 547, startPoint y: 439, endPoint x: 330, endPoint y: 386, distance: 224.0
click at [330, 386] on div ".deletable-edge-delete-btn { width: 20px; height: 20px; border: 0px solid #ffff…" at bounding box center [593, 405] width 1186 height 609
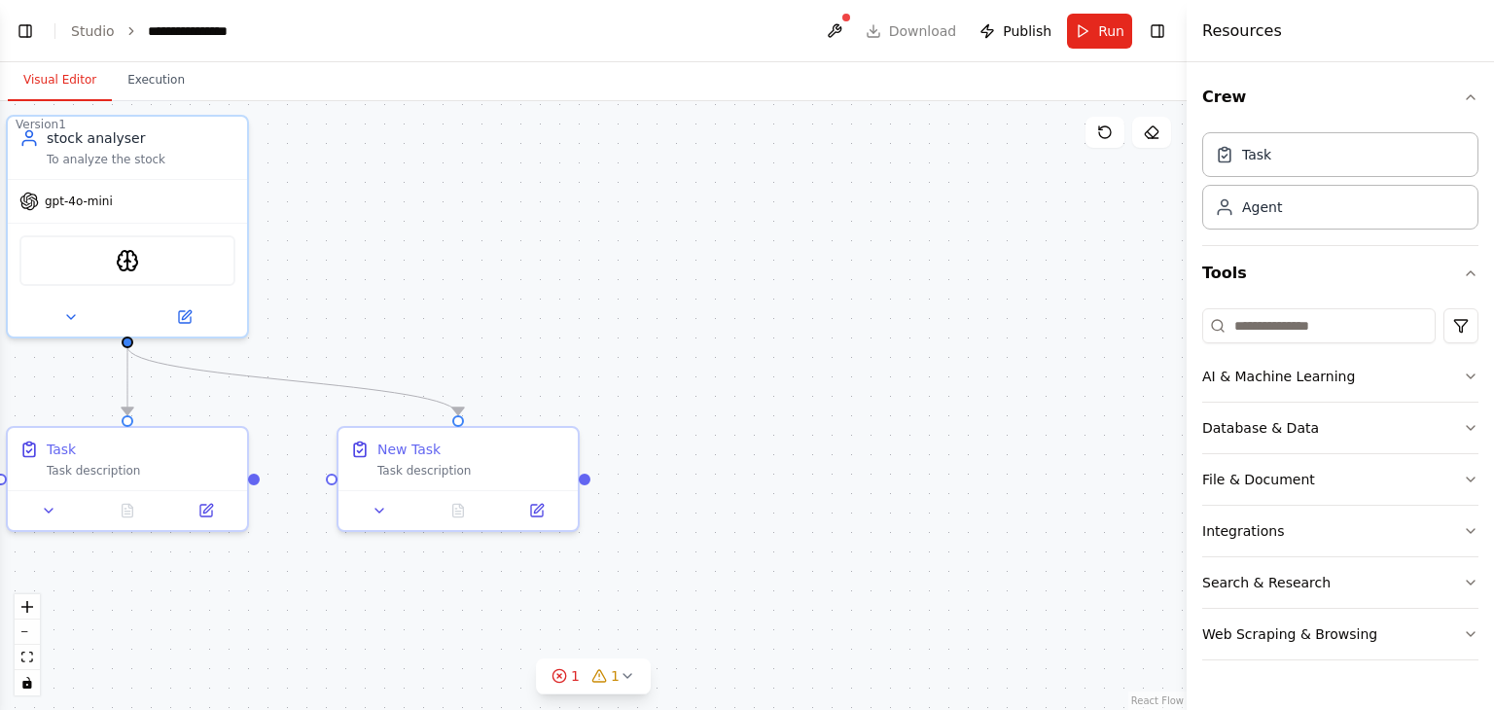
drag, startPoint x: 897, startPoint y: 258, endPoint x: 254, endPoint y: 90, distance: 664.1
click at [254, 90] on div "Visual Editor Execution Version 1 Show Tools Hide Agents .deletable-edge-delete…" at bounding box center [593, 386] width 1186 height 648
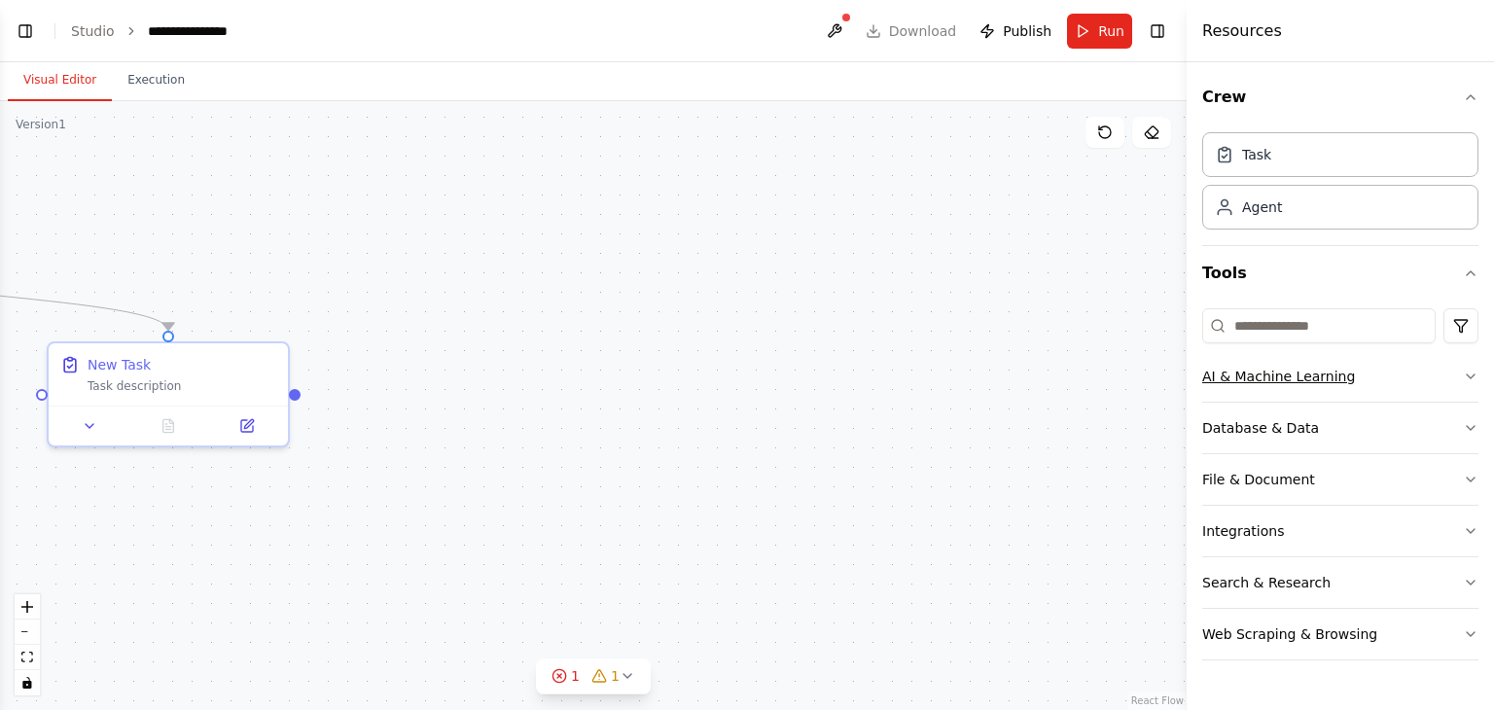
click at [1261, 378] on div "AI & Machine Learning" at bounding box center [1278, 376] width 153 height 19
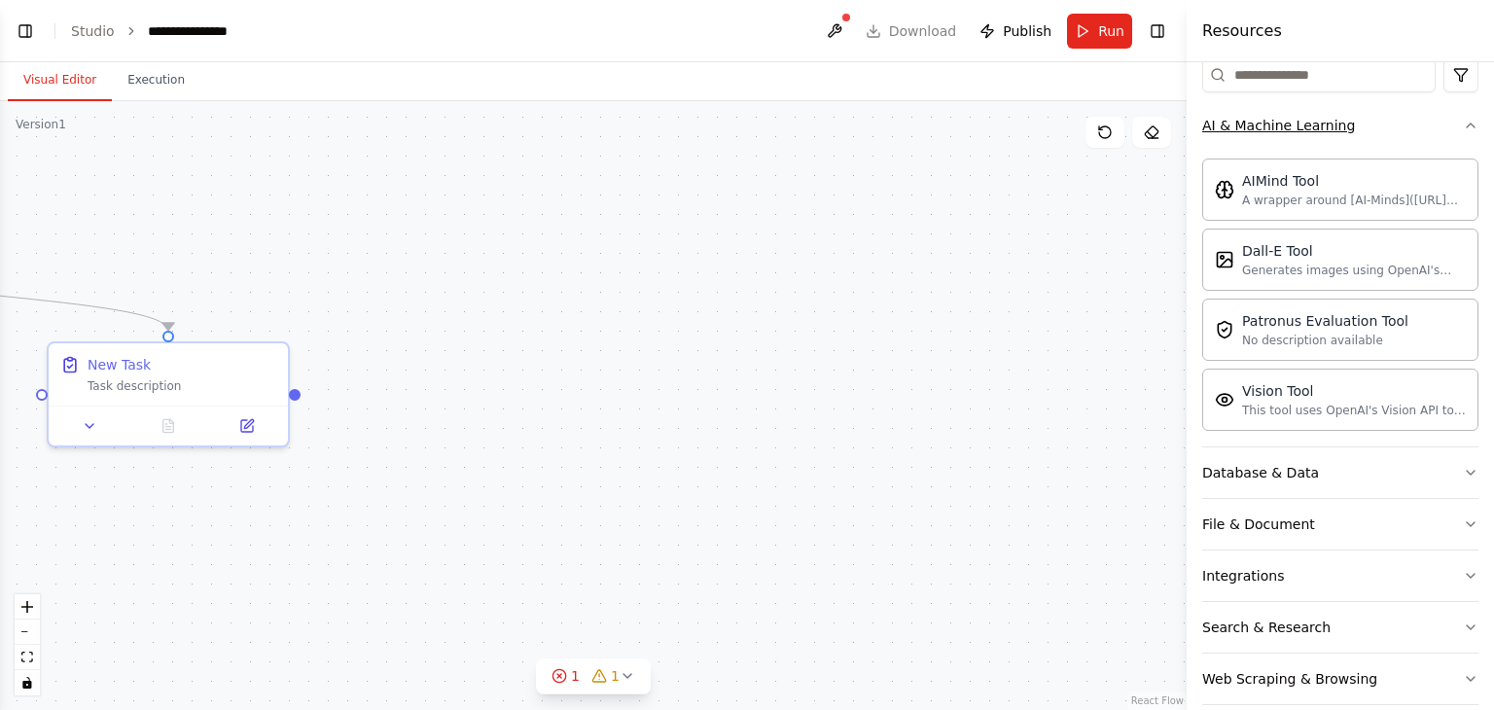
scroll to position [273, 0]
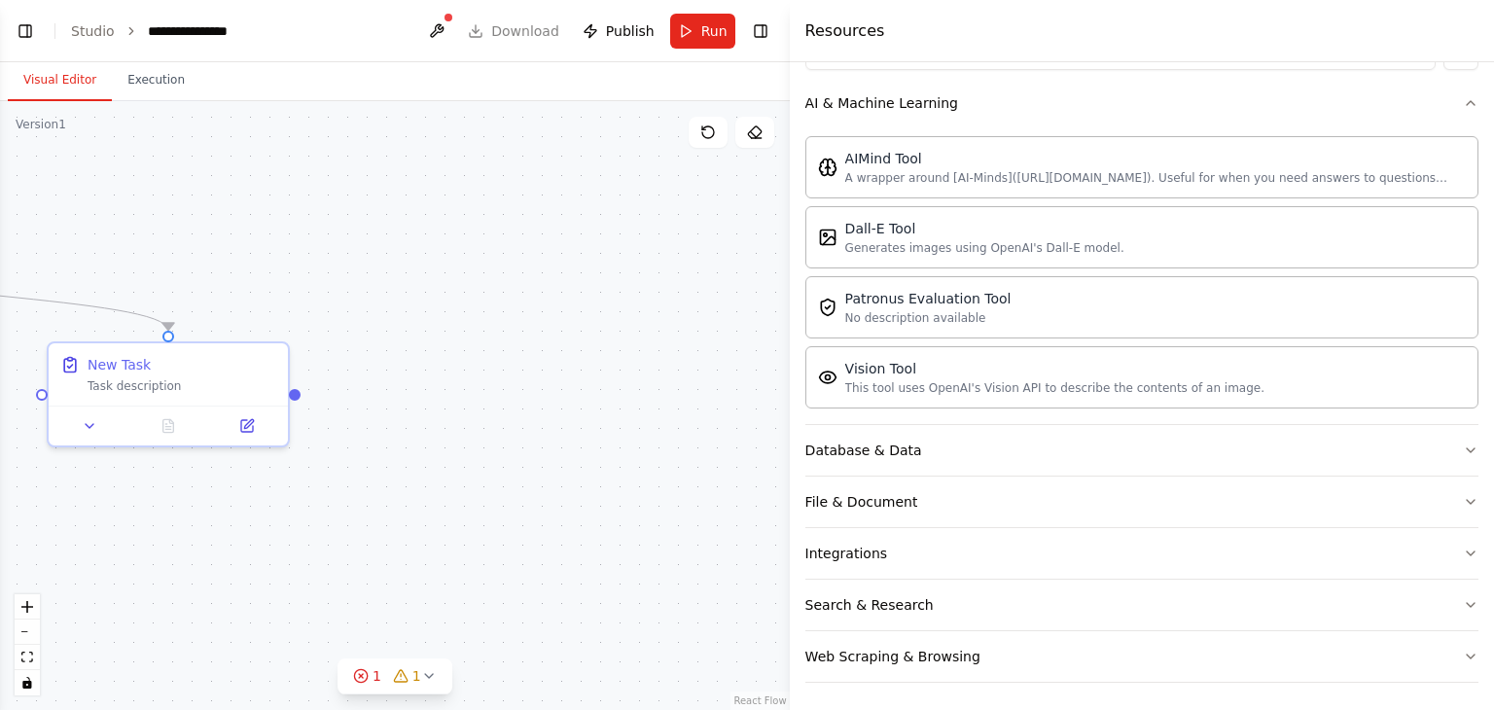
drag, startPoint x: 1186, startPoint y: 348, endPoint x: 748, endPoint y: 424, distance: 445.0
click at [748, 424] on div "**********" at bounding box center [747, 355] width 1494 height 710
click at [922, 451] on button "Database & Data" at bounding box center [1140, 450] width 675 height 51
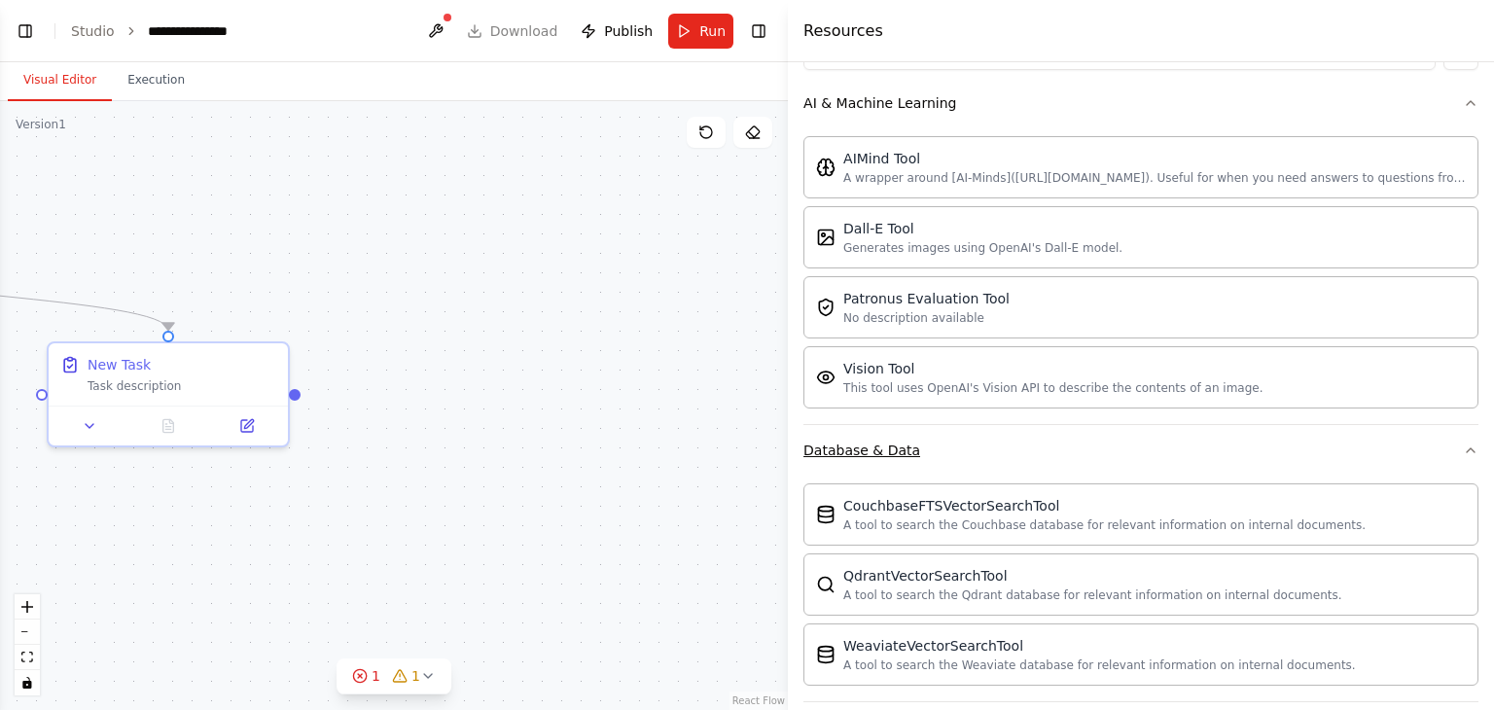
scroll to position [498, 0]
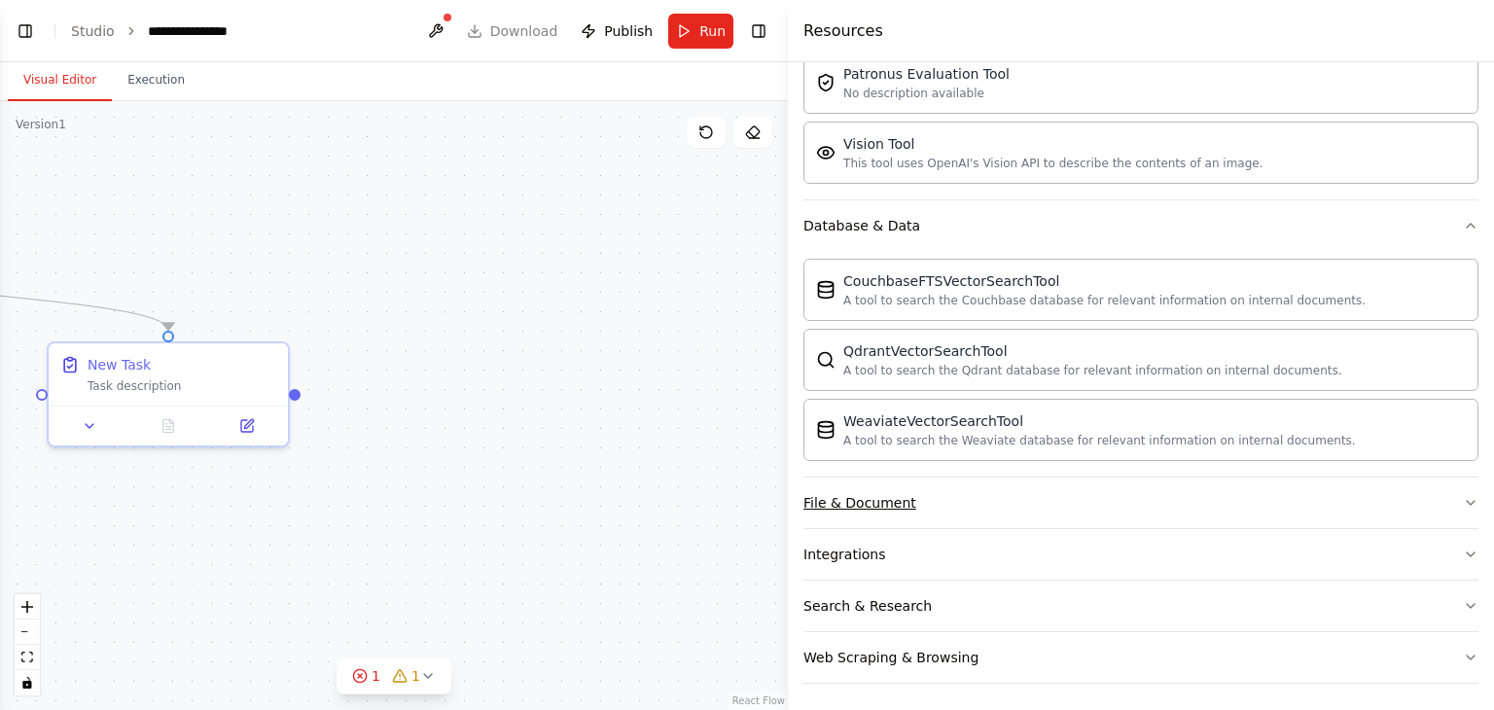
click at [895, 486] on button "File & Document" at bounding box center [1140, 502] width 675 height 51
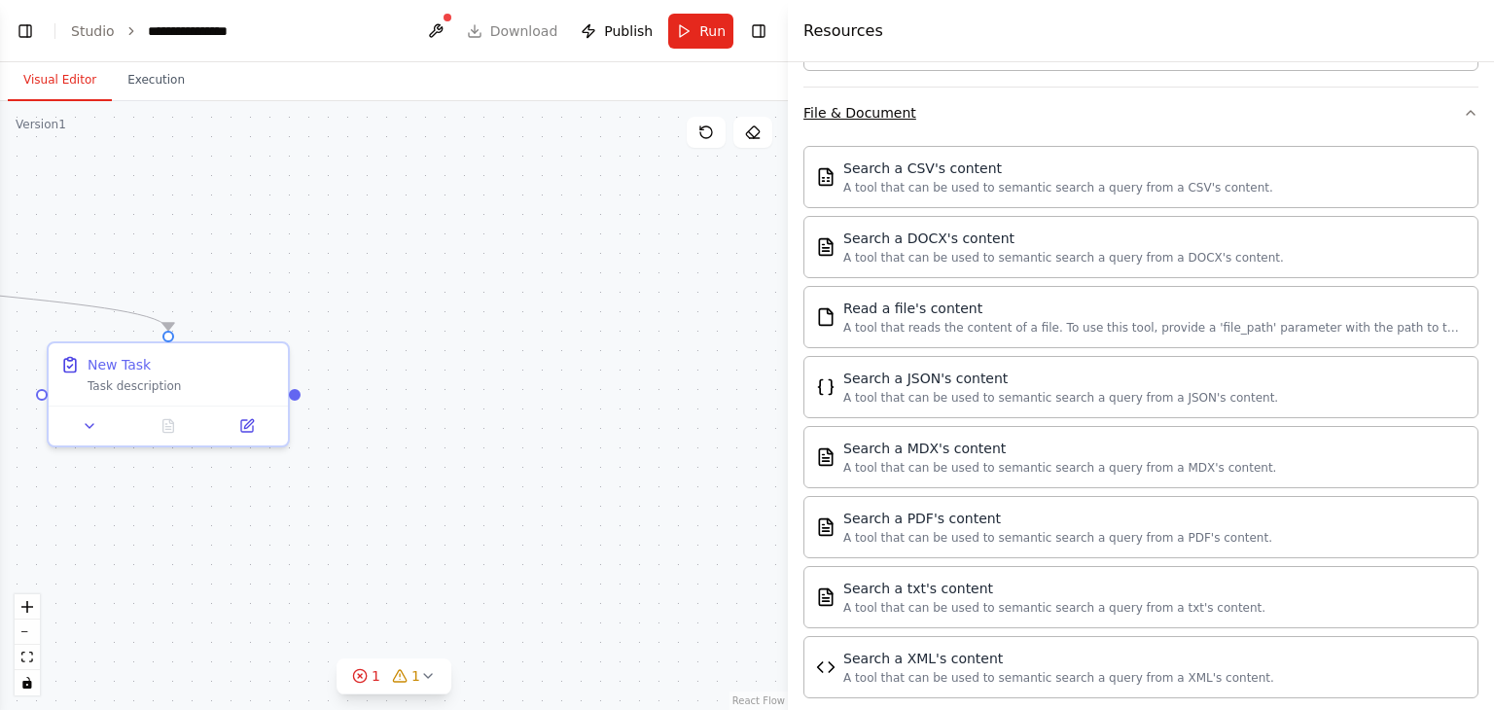
scroll to position [1071, 0]
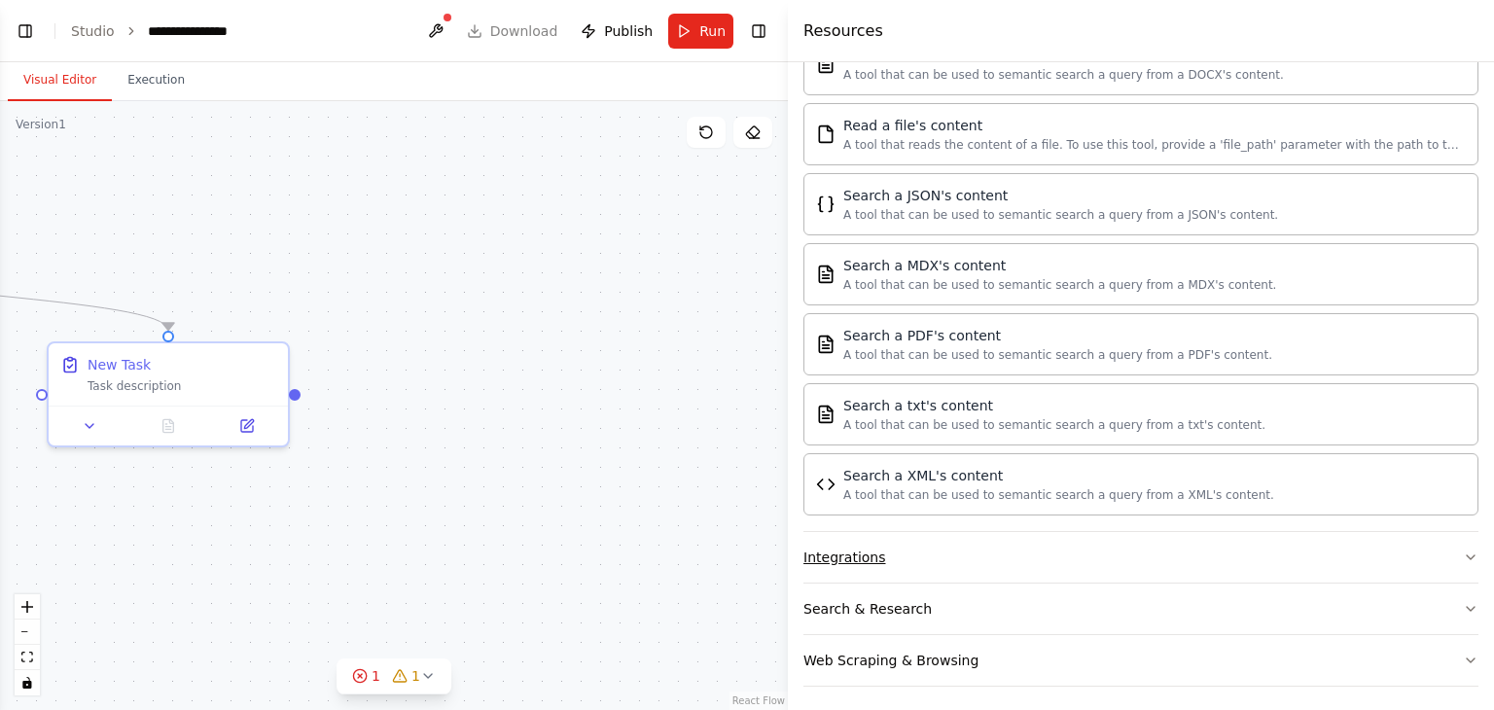
click at [875, 547] on div "Integrations" at bounding box center [844, 556] width 82 height 19
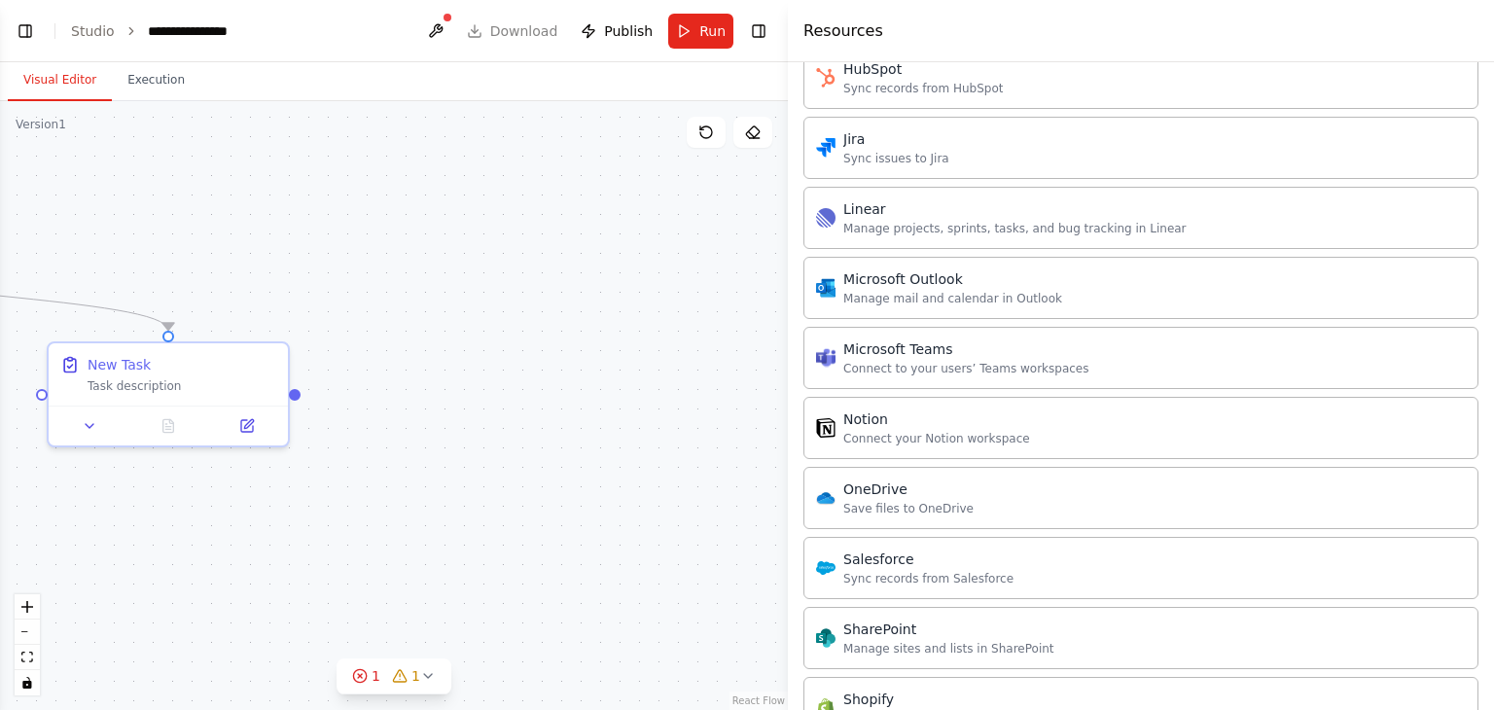
scroll to position [2618, 0]
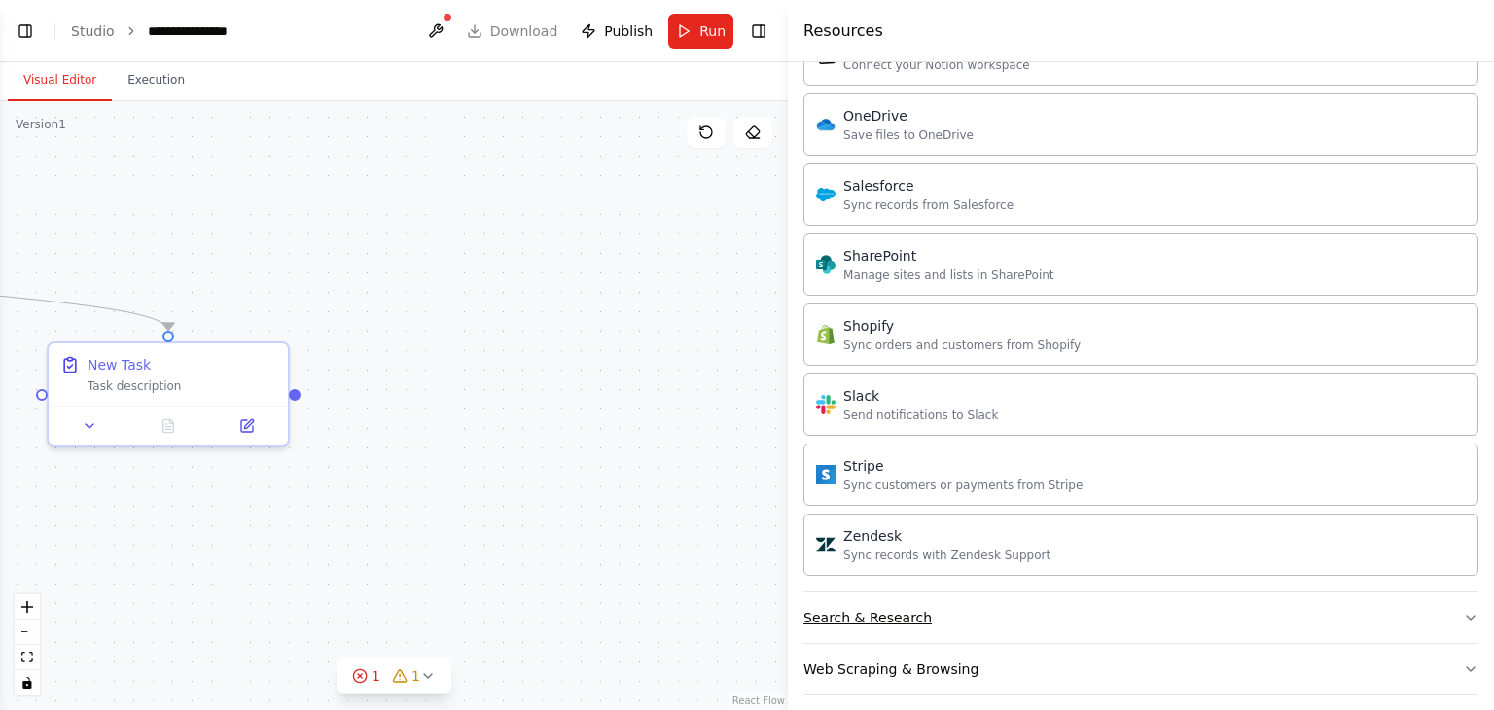
click at [867, 608] on div "Search & Research" at bounding box center [867, 617] width 128 height 19
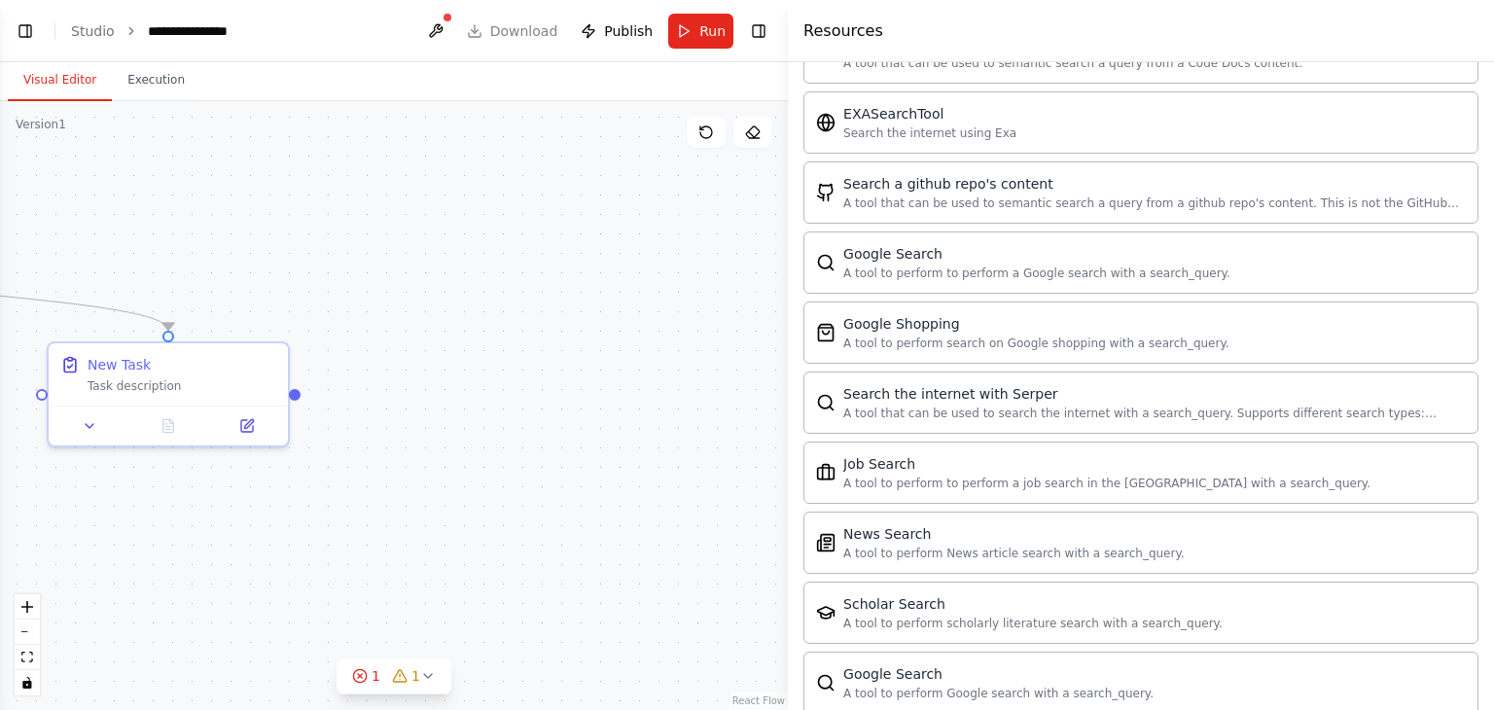
scroll to position [3608, 0]
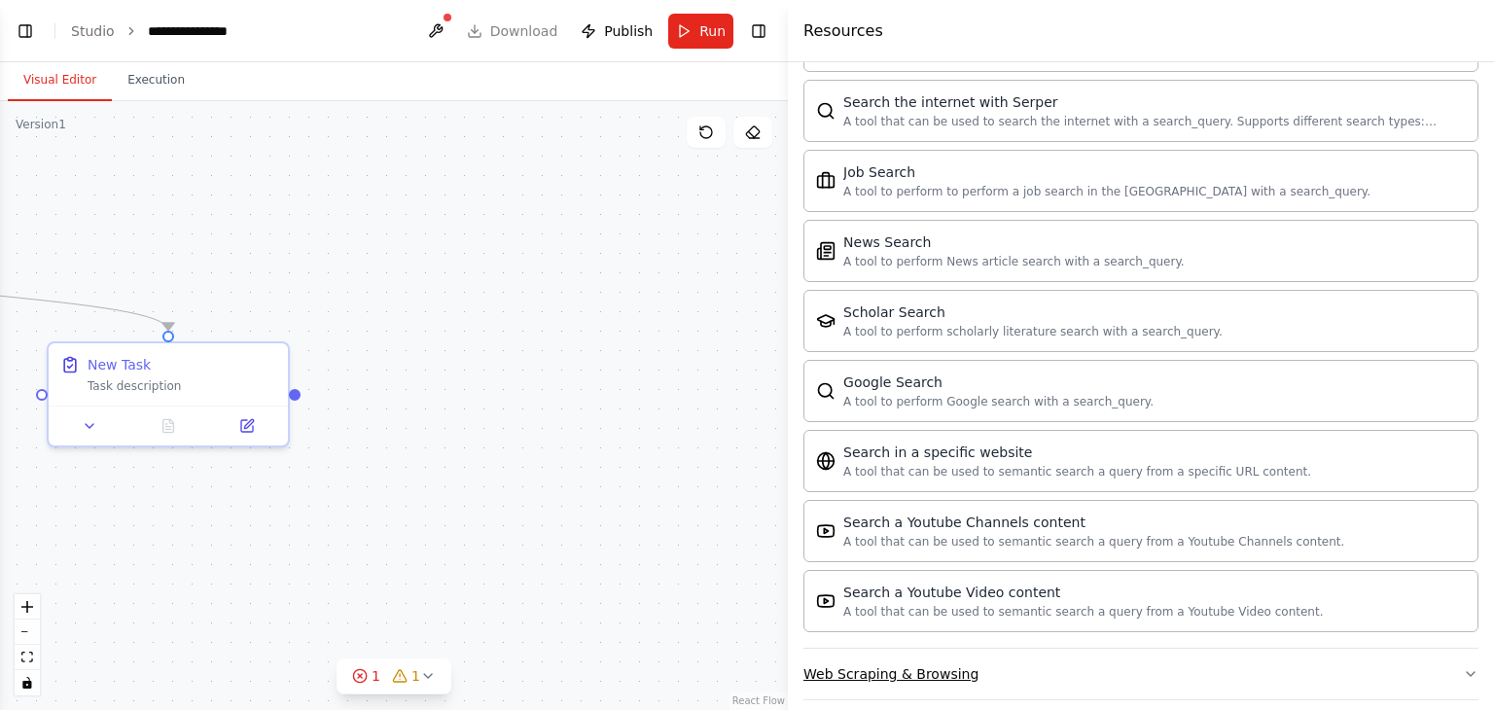
click at [856, 664] on div "Web Scraping & Browsing" at bounding box center [890, 673] width 175 height 19
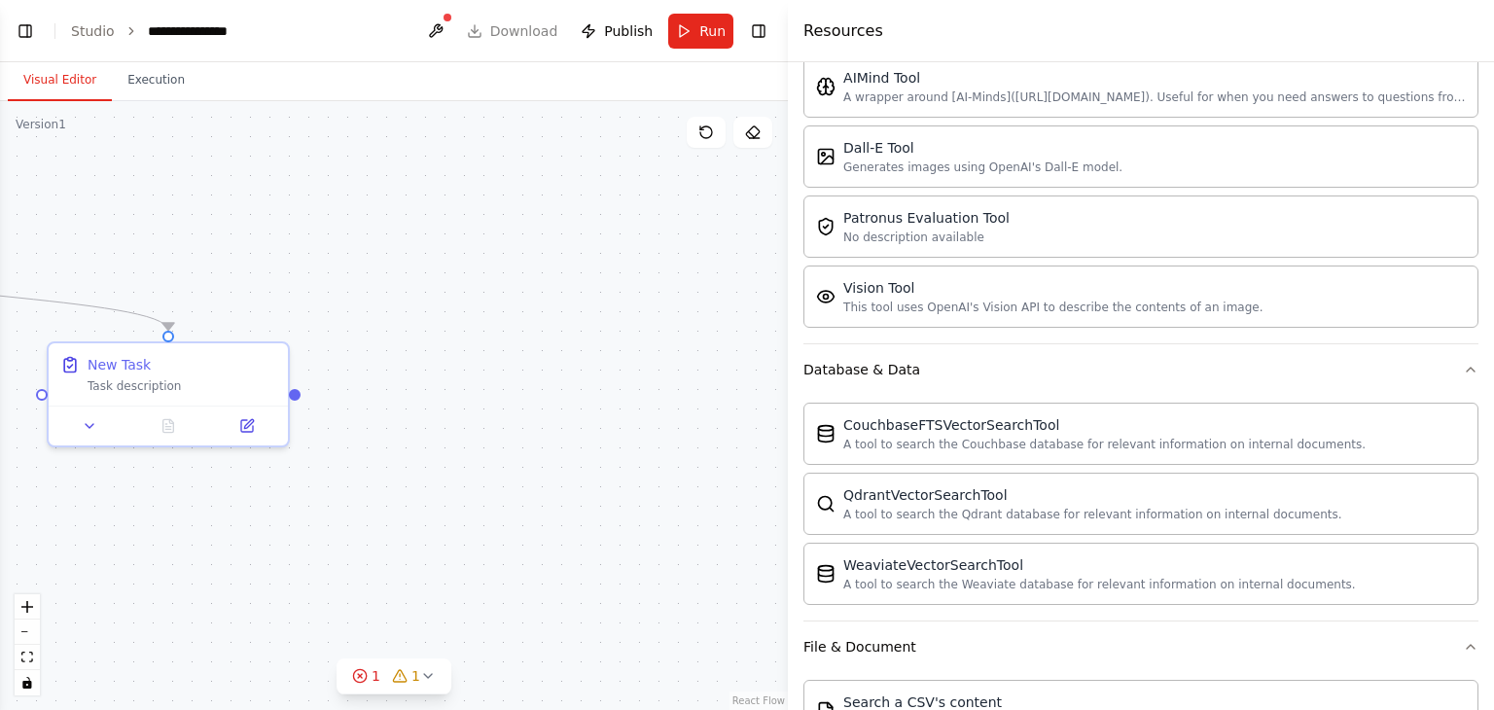
scroll to position [0, 0]
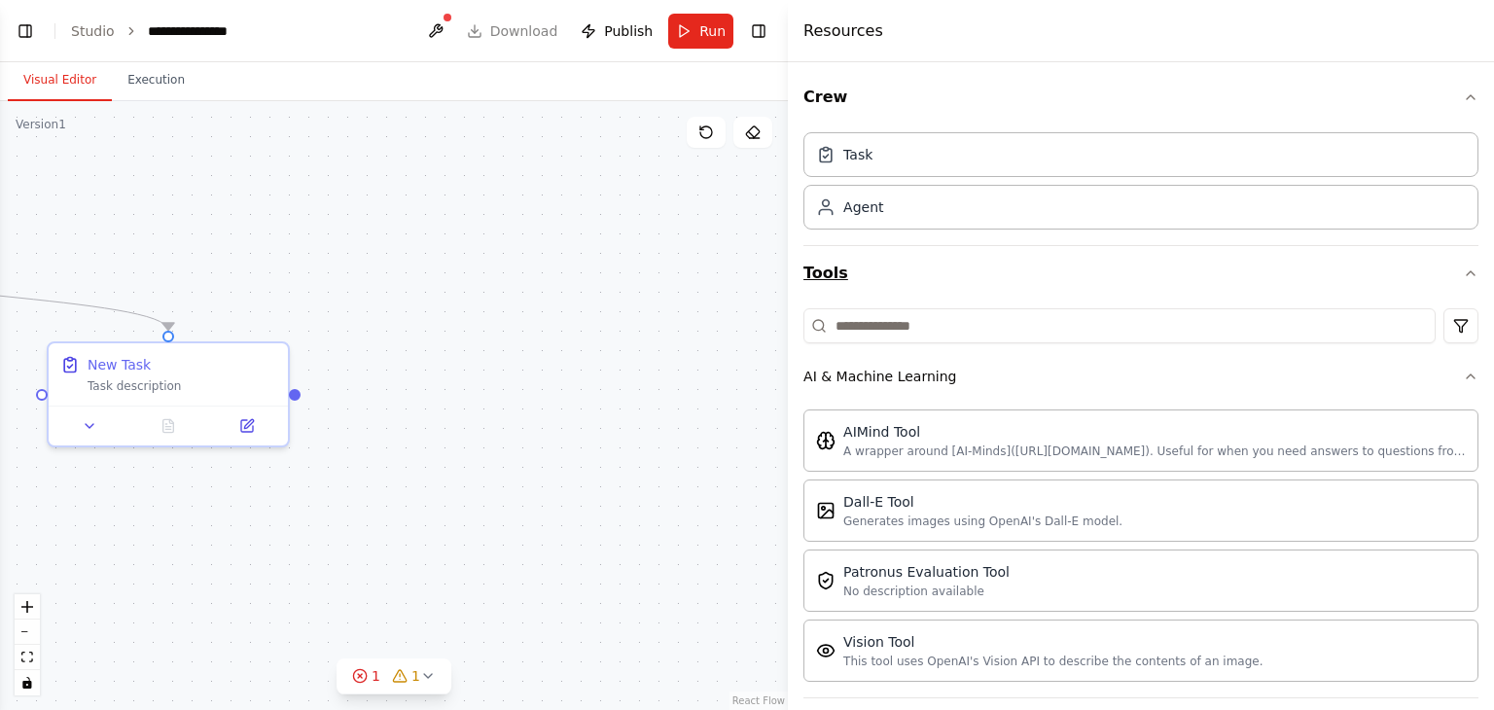
click at [941, 254] on button "Tools" at bounding box center [1140, 273] width 675 height 54
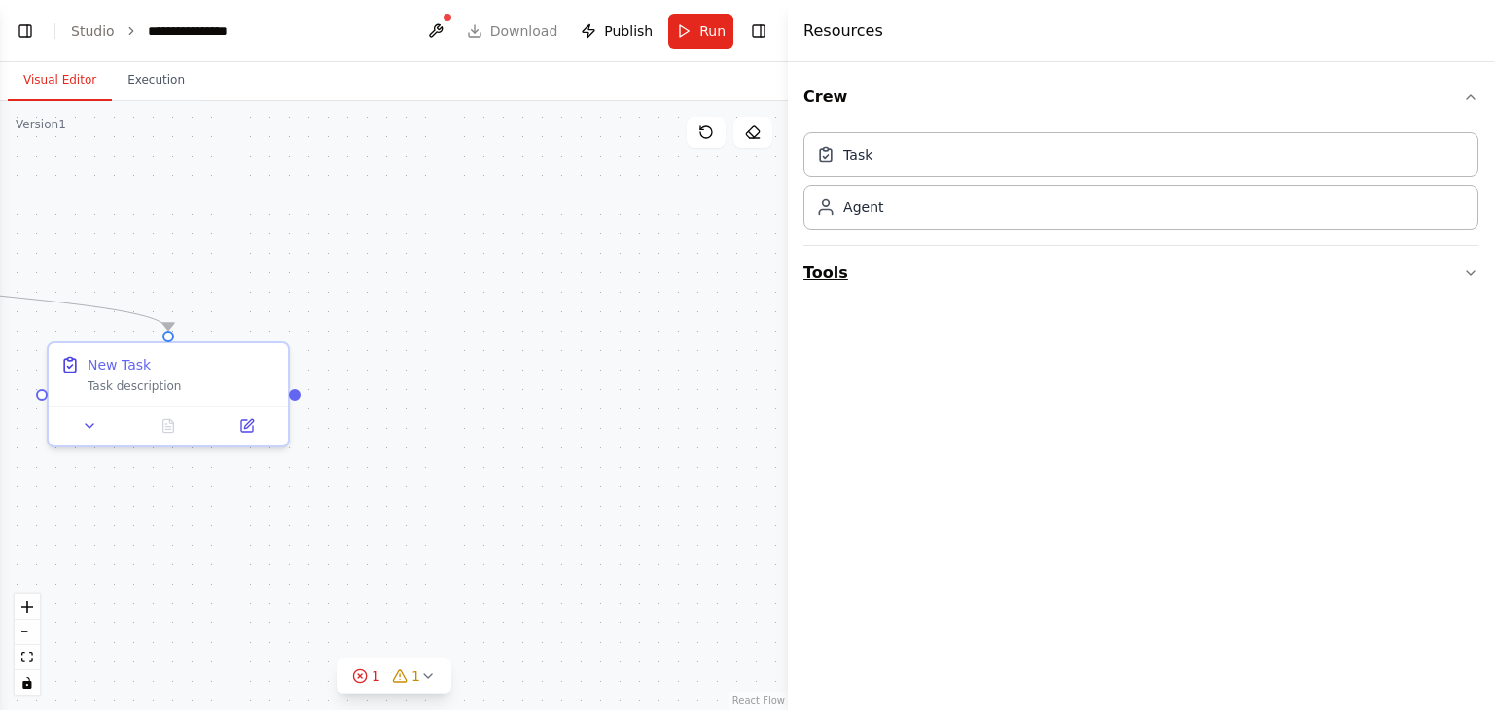
click at [894, 277] on button "Tools" at bounding box center [1140, 273] width 675 height 54
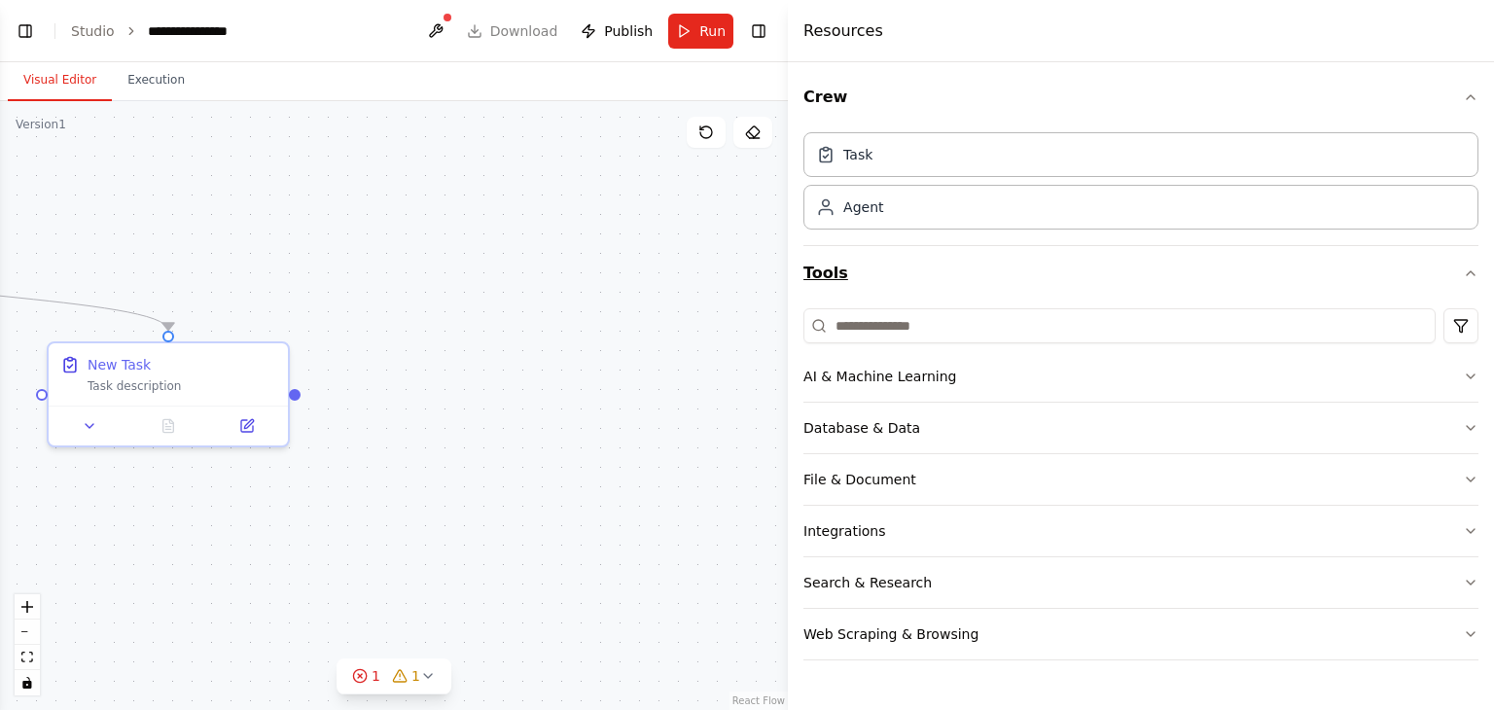
click at [973, 261] on button "Tools" at bounding box center [1140, 273] width 675 height 54
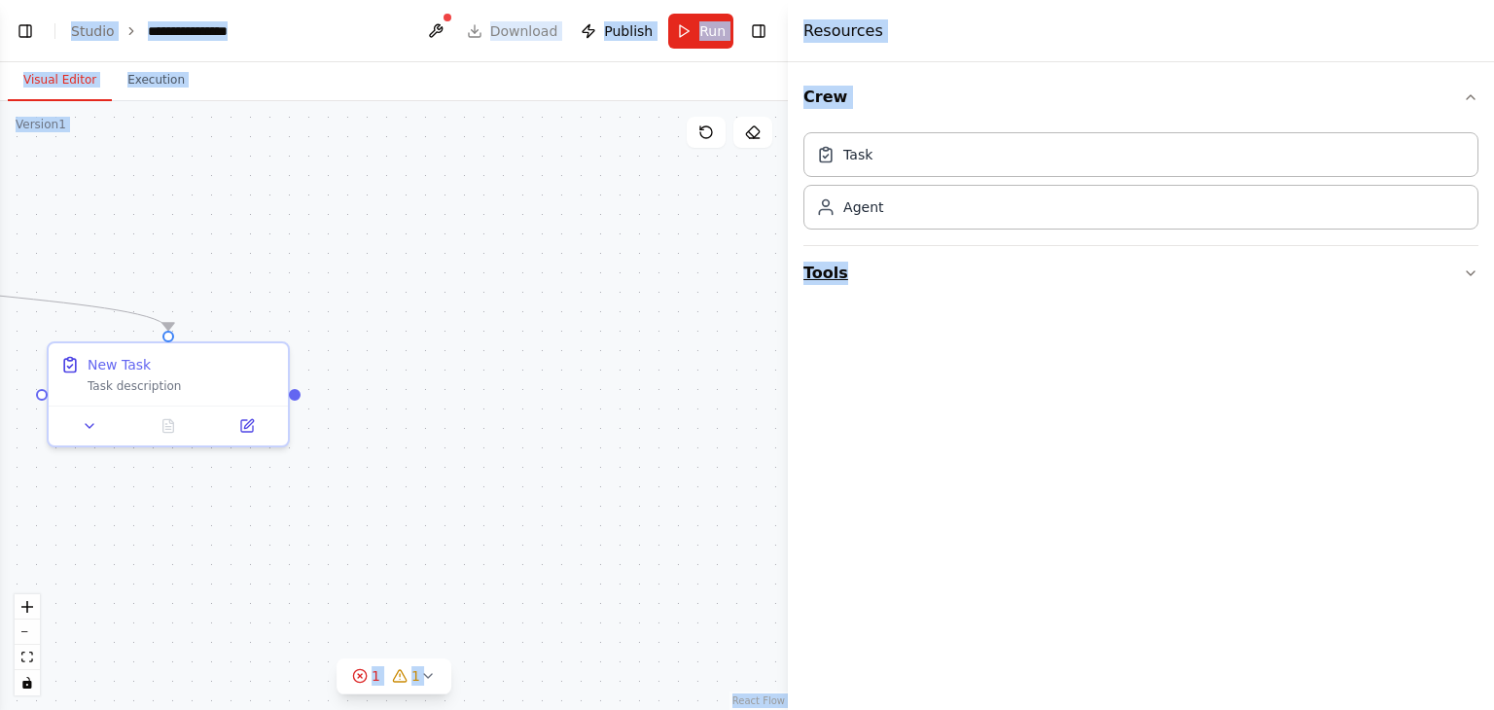
click at [973, 261] on button "Tools" at bounding box center [1140, 273] width 675 height 54
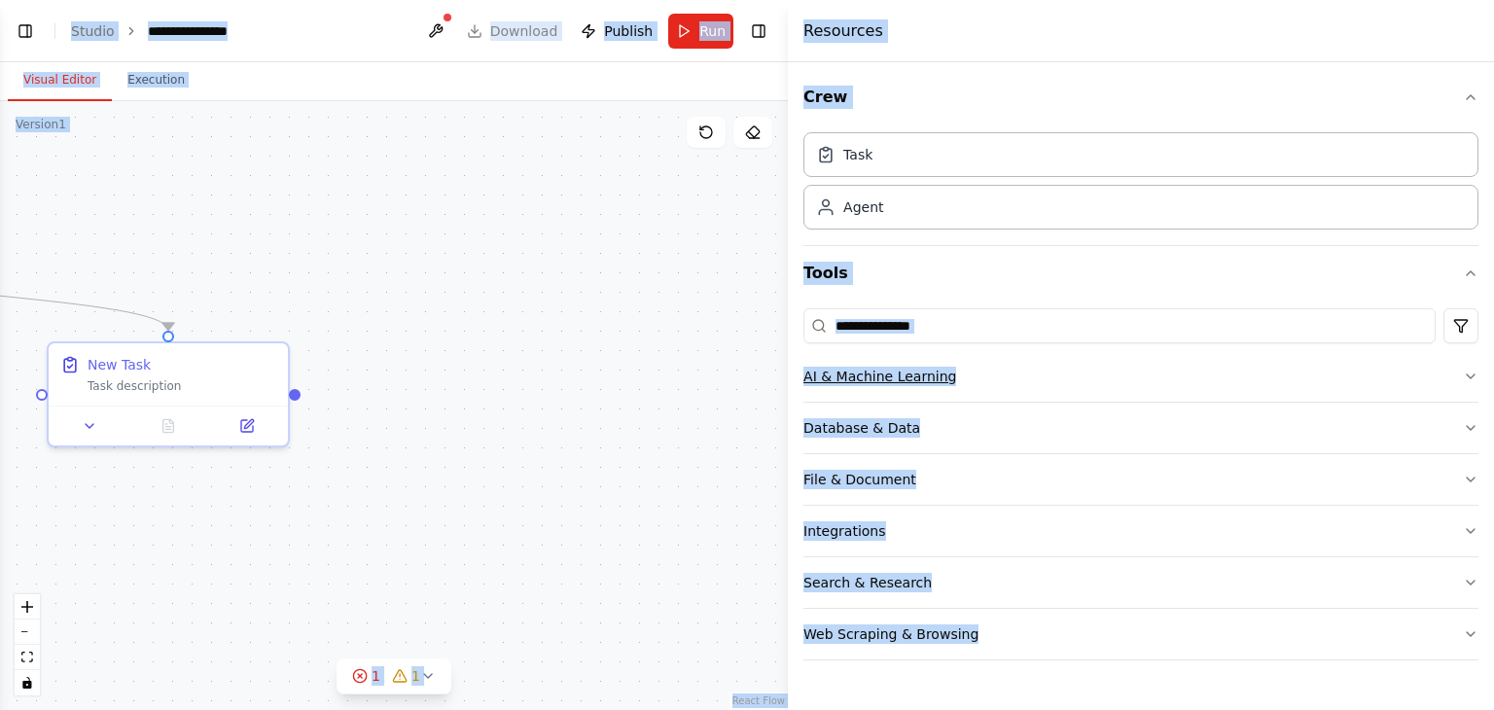
click at [1194, 372] on button "AI & Machine Learning" at bounding box center [1140, 376] width 675 height 51
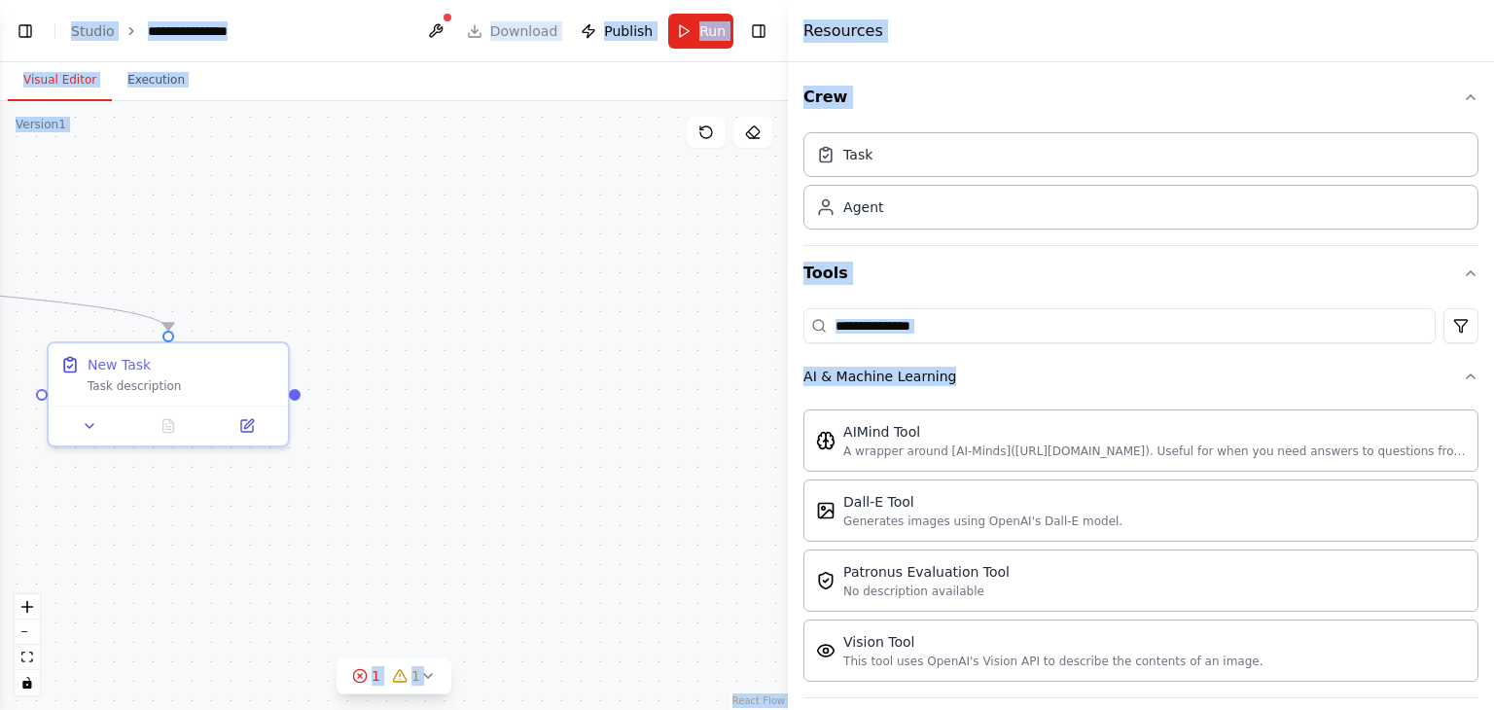
click at [1095, 234] on div "Task Agent" at bounding box center [1140, 184] width 675 height 121
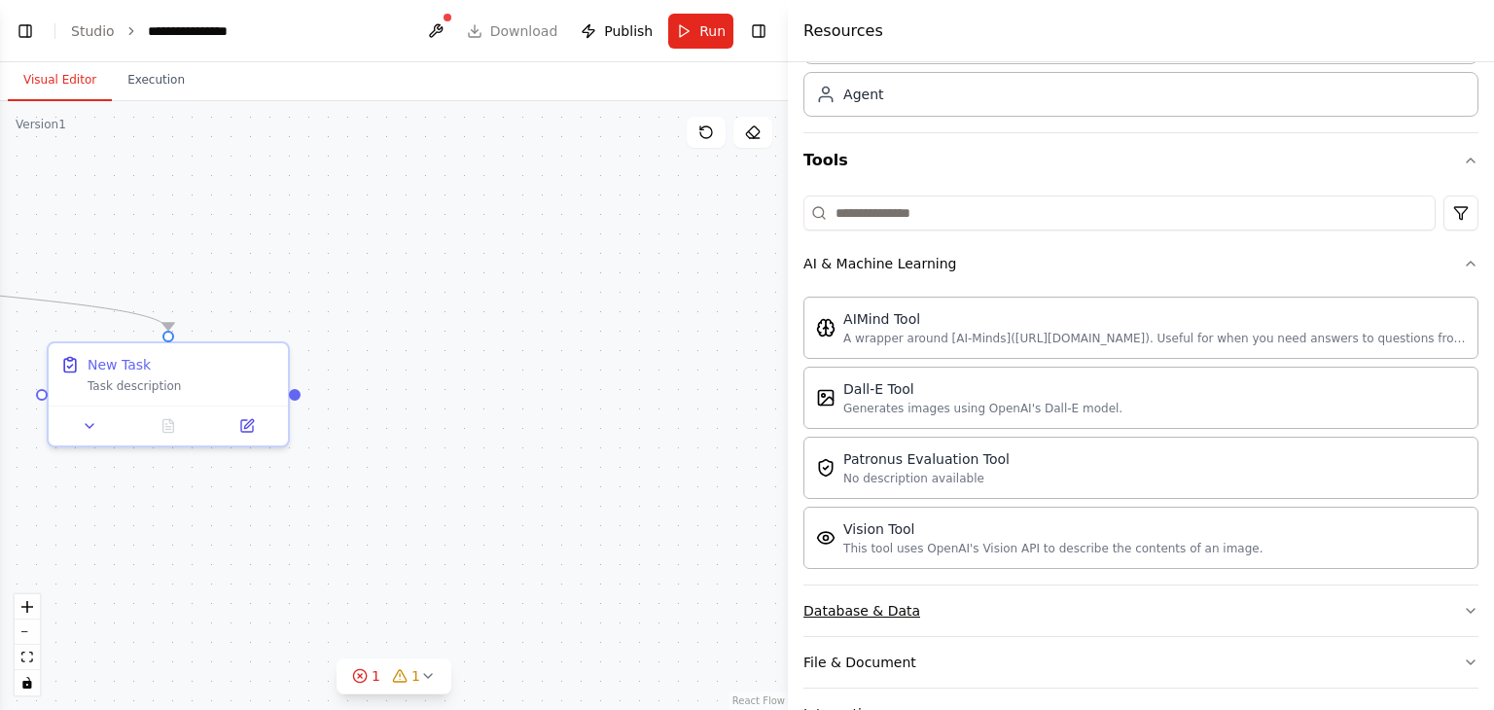
scroll to position [115, 0]
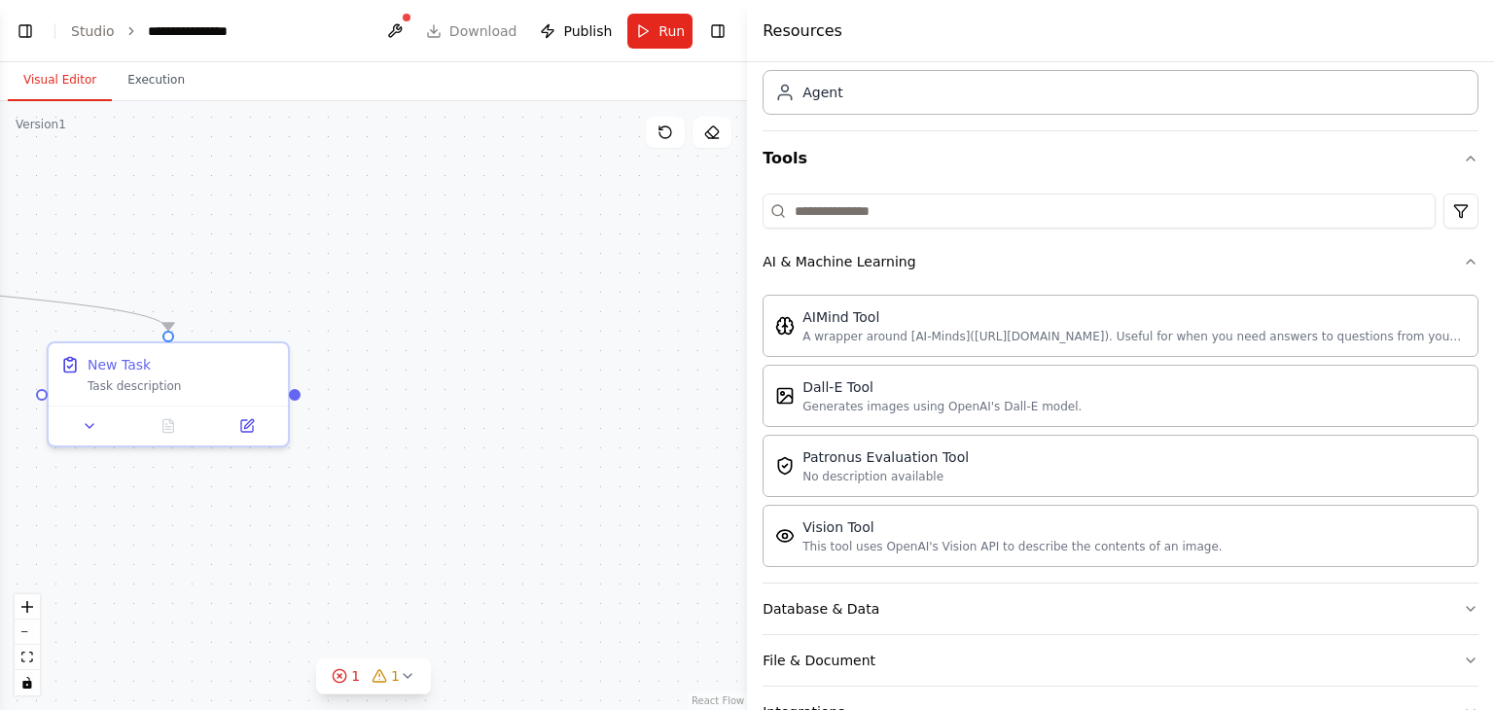
drag, startPoint x: 788, startPoint y: 324, endPoint x: 366, endPoint y: 387, distance: 426.7
click at [366, 387] on div "**********" at bounding box center [747, 355] width 1494 height 710
drag, startPoint x: 751, startPoint y: 223, endPoint x: 412, endPoint y: 264, distance: 341.0
click at [412, 264] on div "**********" at bounding box center [747, 355] width 1494 height 710
click at [850, 608] on div "Database & Data" at bounding box center [820, 608] width 117 height 19
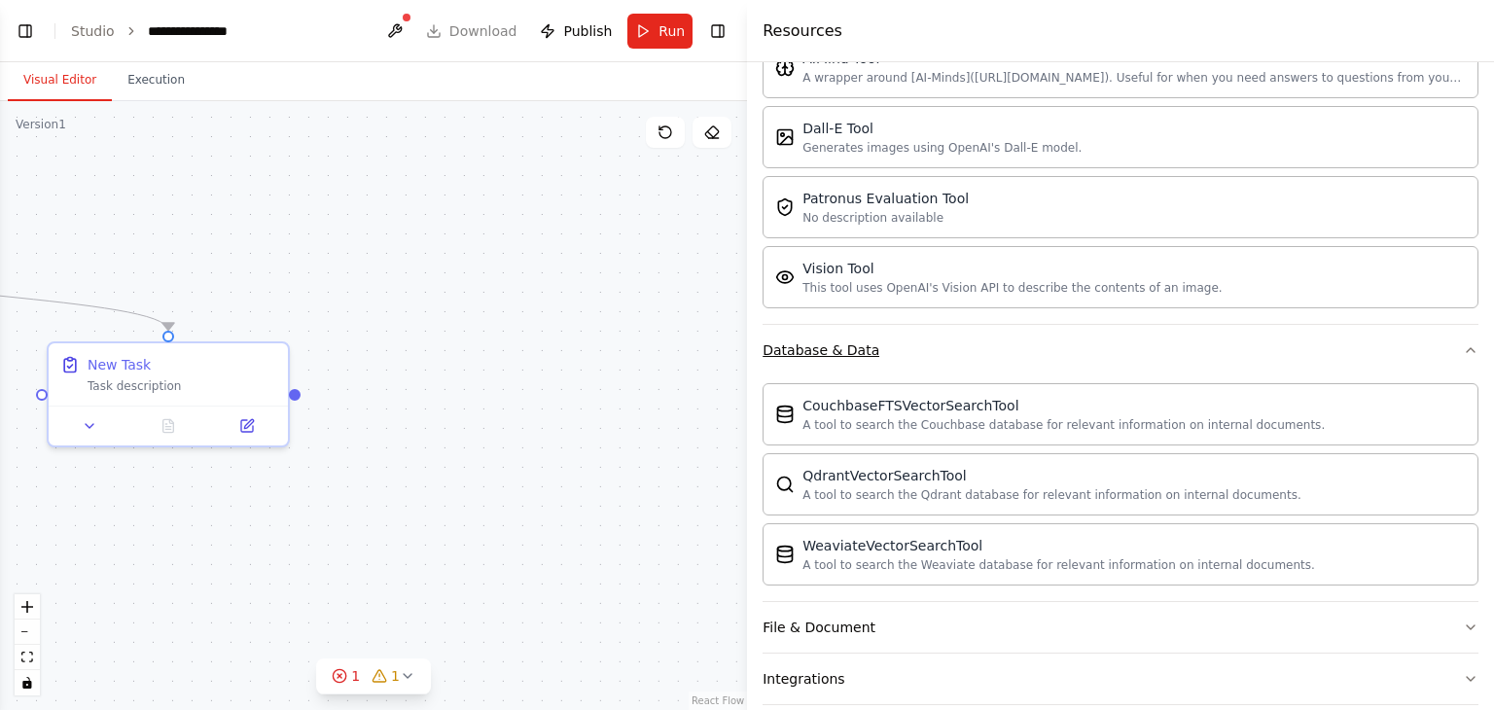
scroll to position [498, 0]
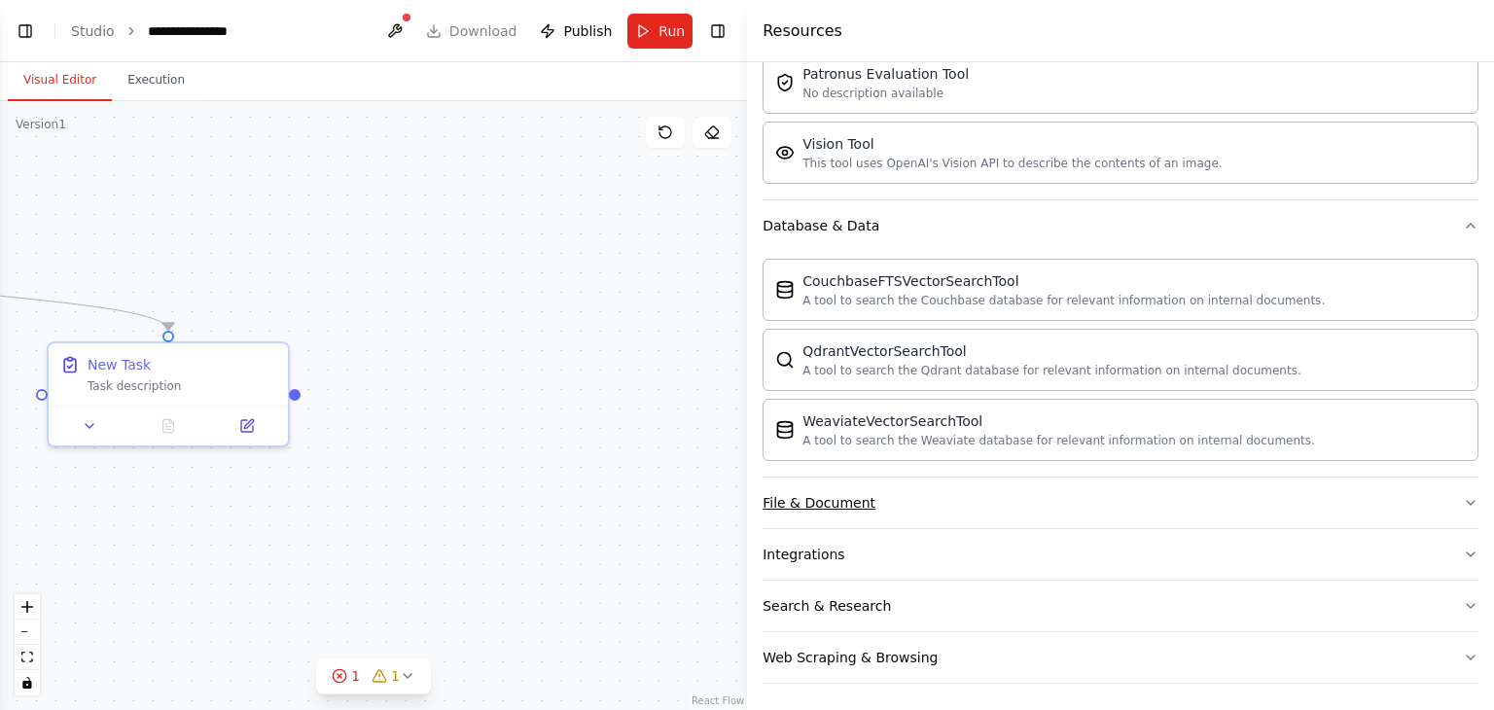
click at [861, 505] on div "File & Document" at bounding box center [818, 502] width 113 height 19
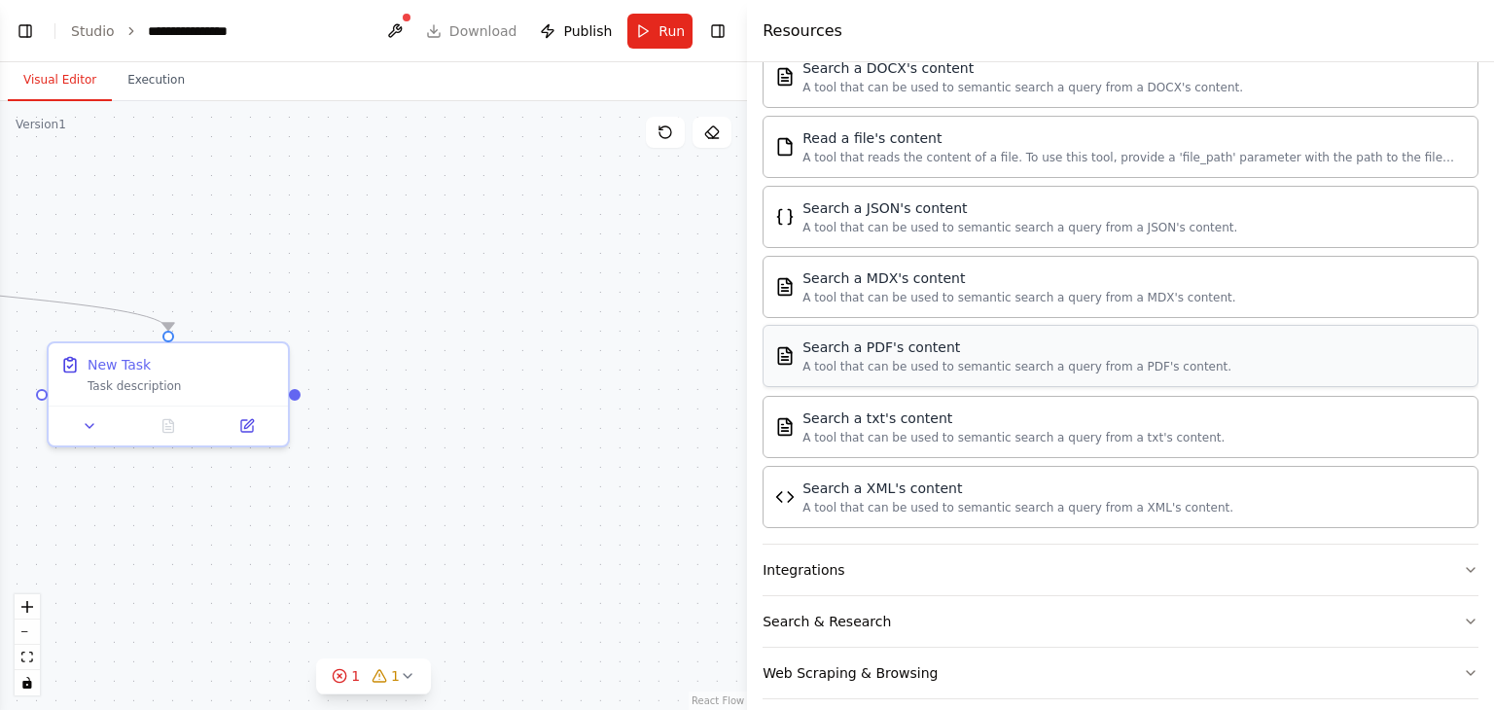
scroll to position [1071, 0]
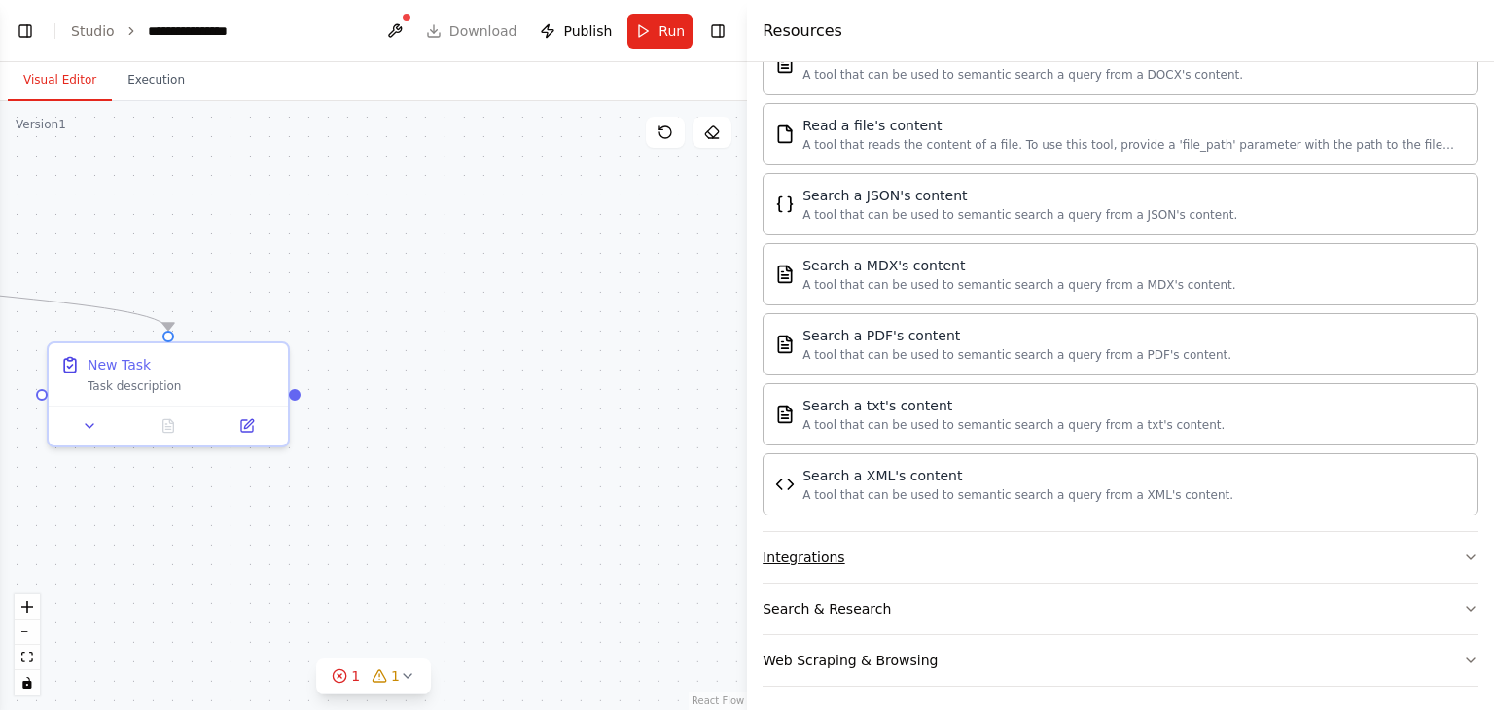
click at [975, 534] on button "Integrations" at bounding box center [1120, 557] width 716 height 51
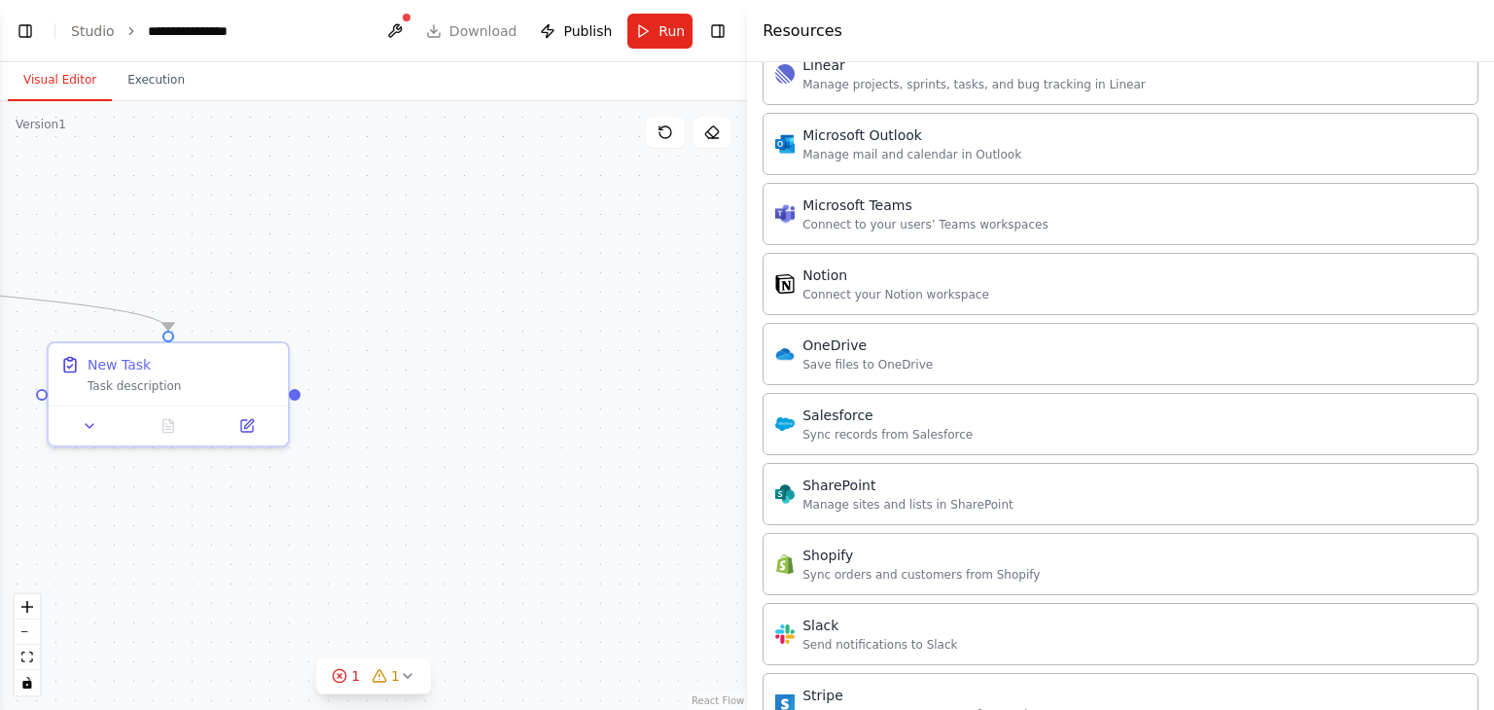
scroll to position [2618, 0]
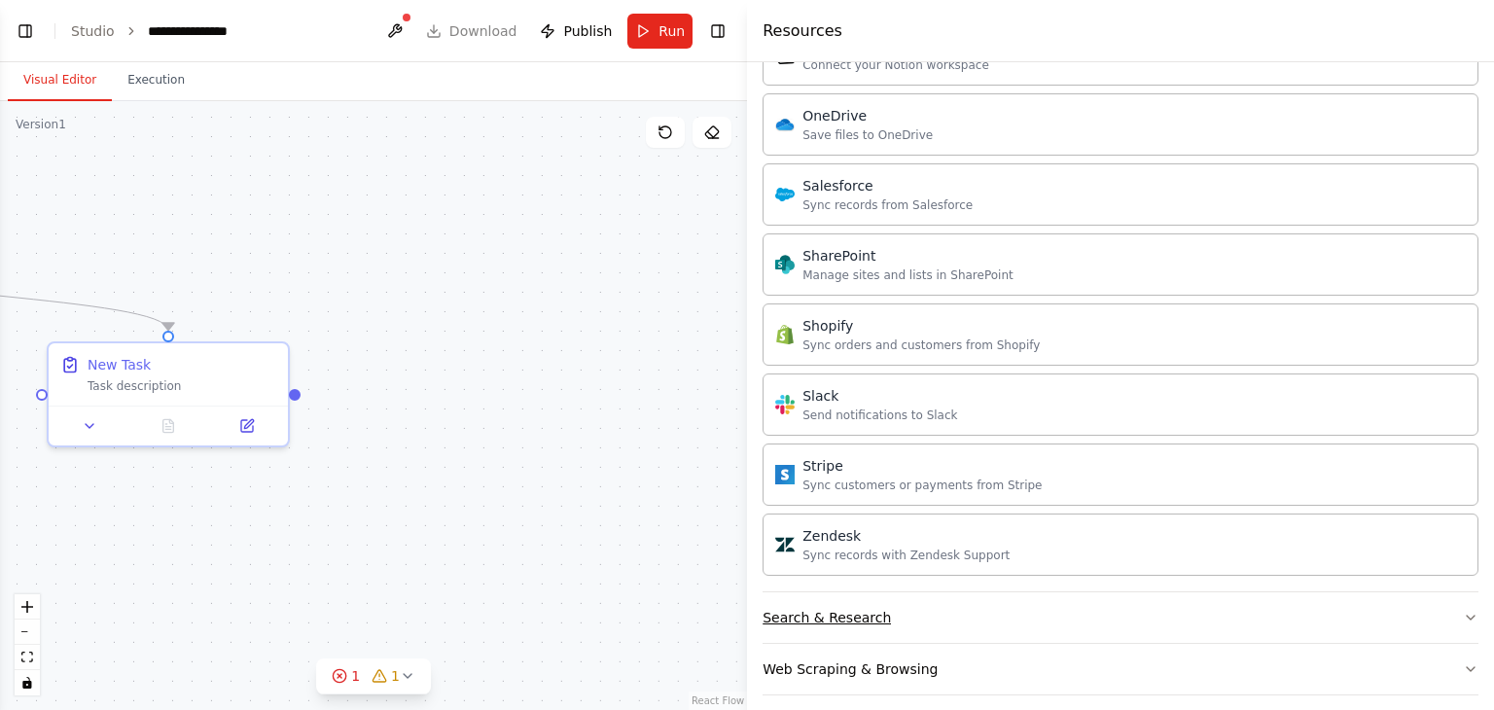
click at [852, 608] on div "Search & Research" at bounding box center [826, 617] width 128 height 19
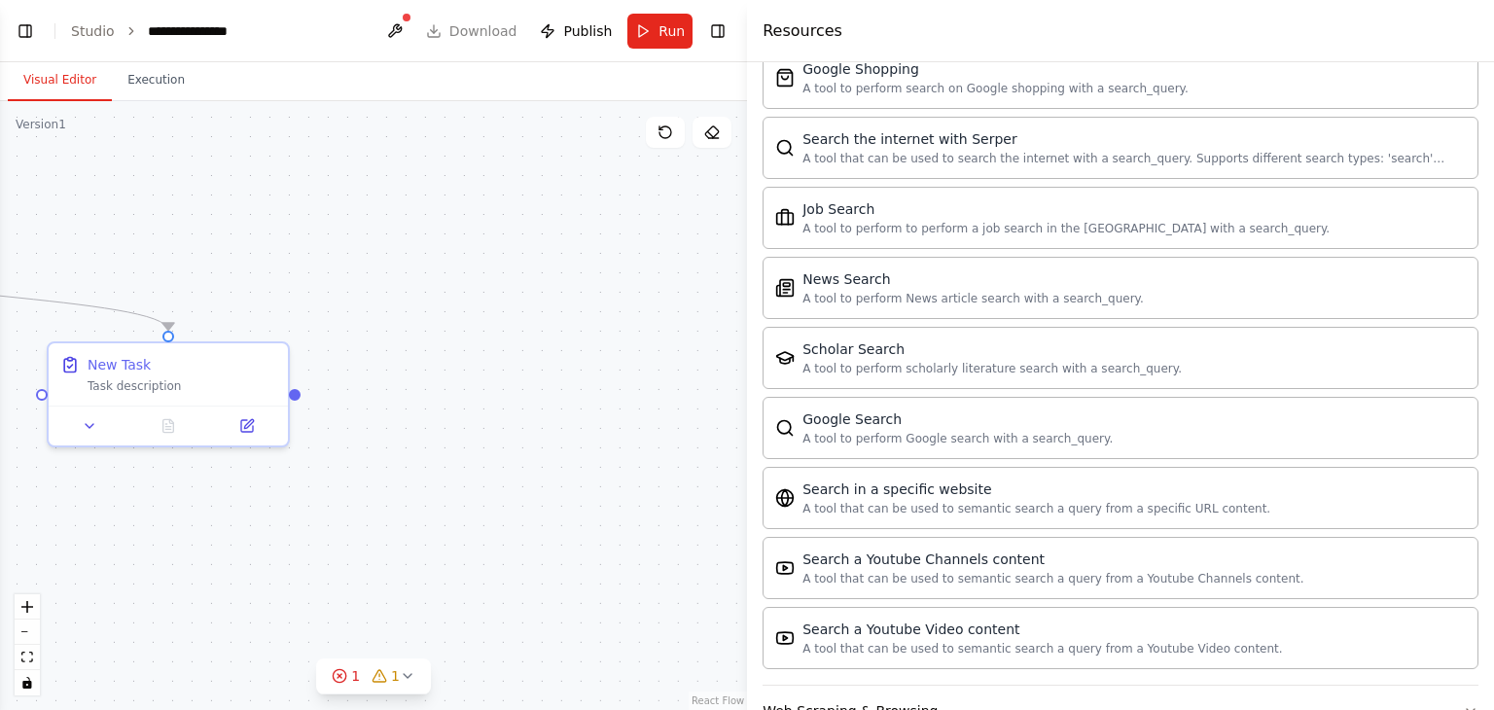
scroll to position [3608, 0]
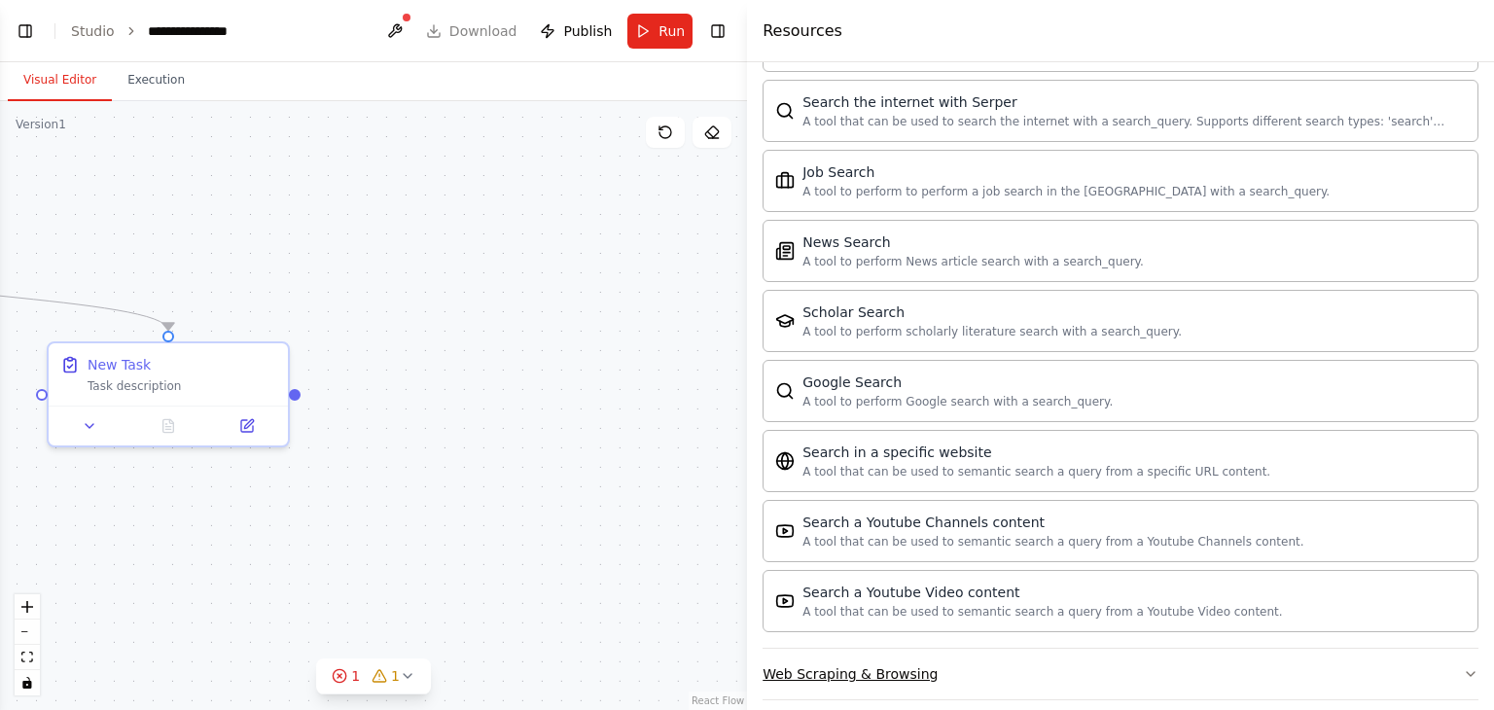
click at [825, 664] on div "Web Scraping & Browsing" at bounding box center [849, 673] width 175 height 19
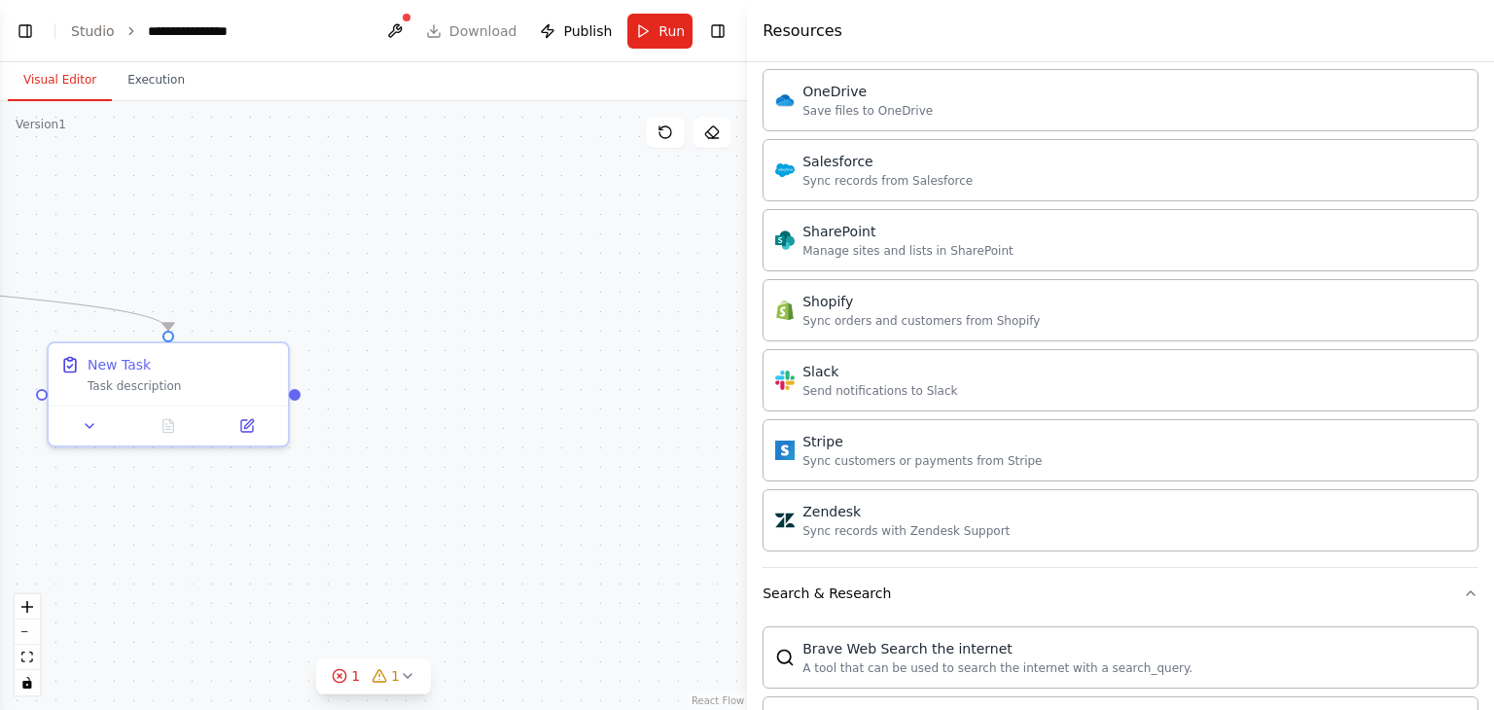
scroll to position [2601, 0]
